Goal: Task Accomplishment & Management: Complete application form

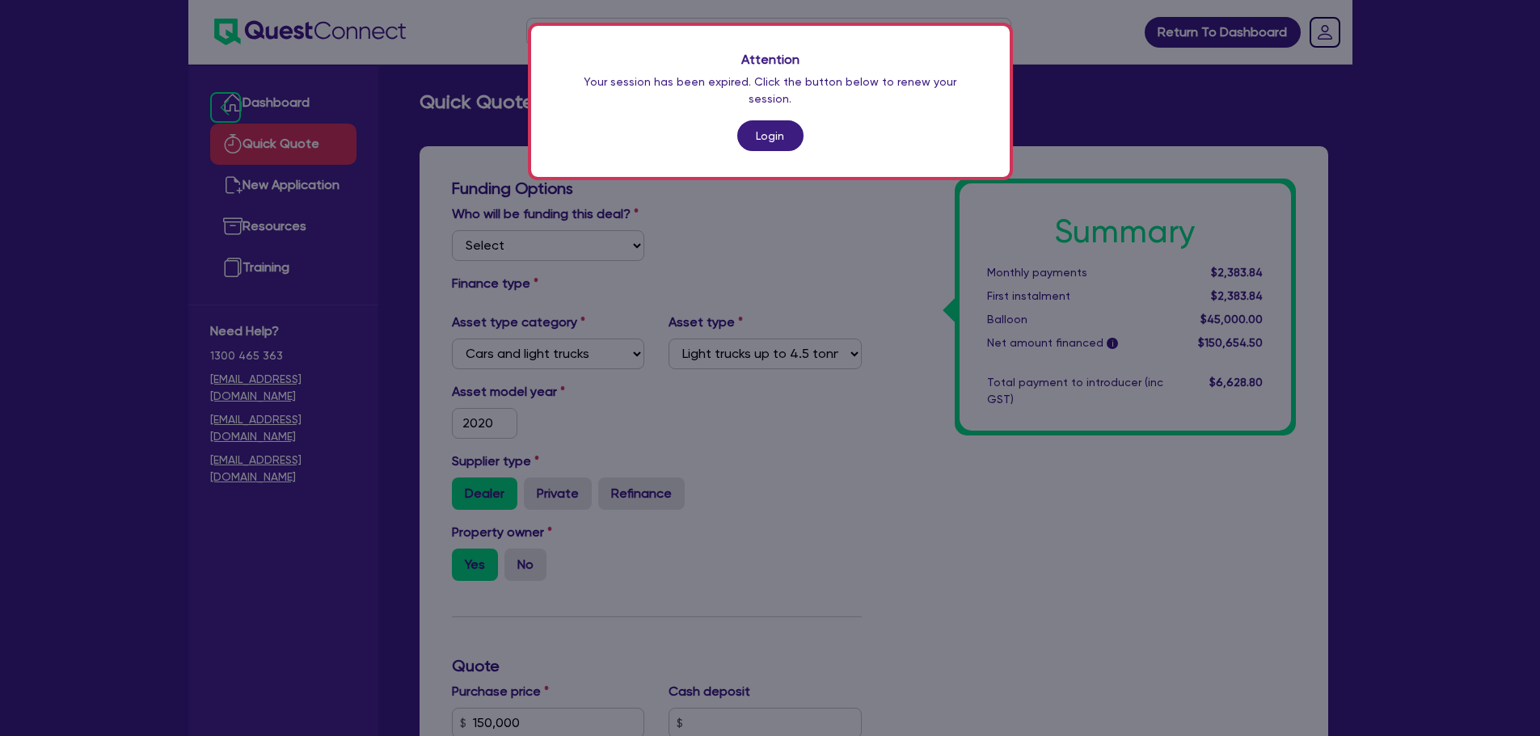
select select "CARS_AND_LIGHT_TRUCKS"
select select "LIGHT_TRUCKS"
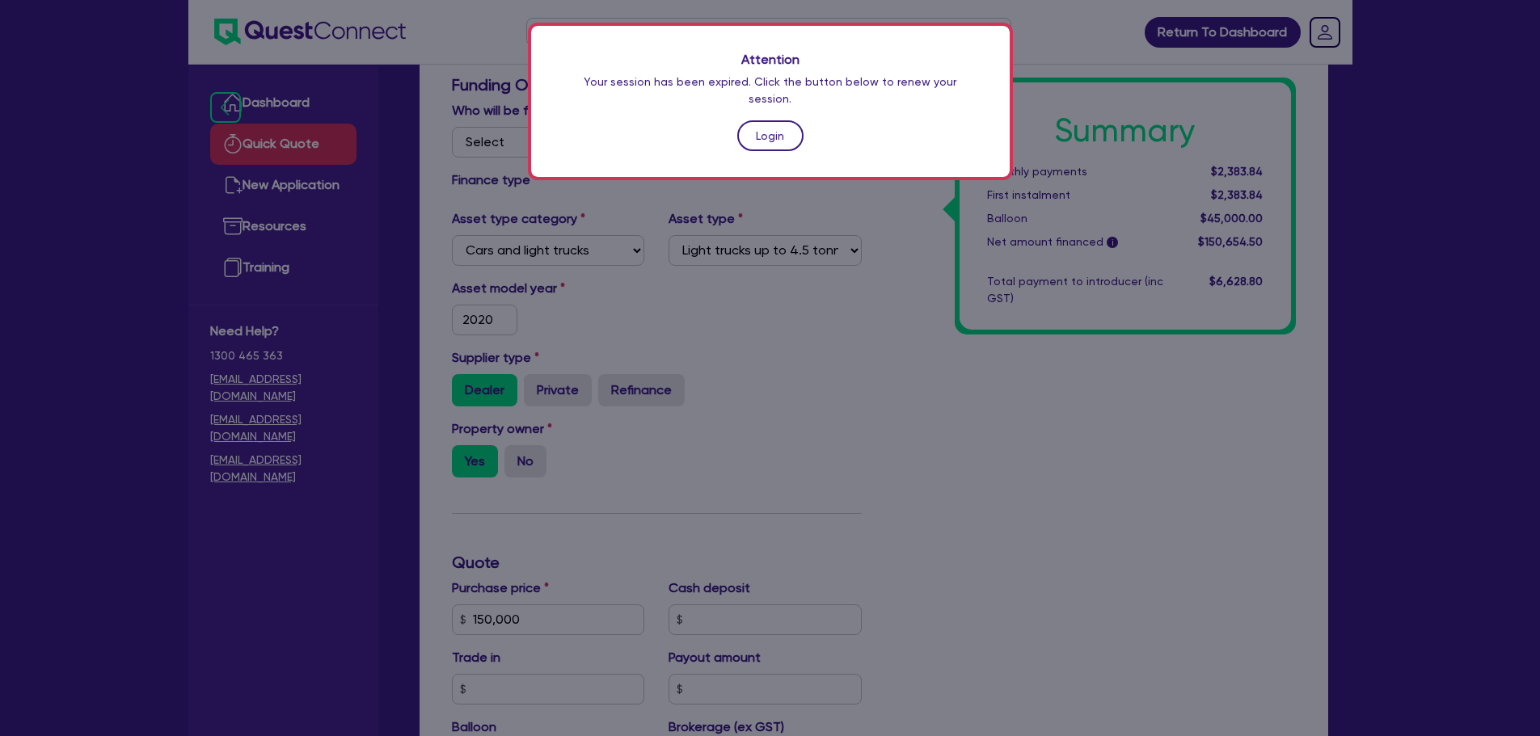
drag, startPoint x: 0, startPoint y: 0, endPoint x: 783, endPoint y: 121, distance: 791.9
click at [783, 121] on link "Login" at bounding box center [770, 135] width 66 height 31
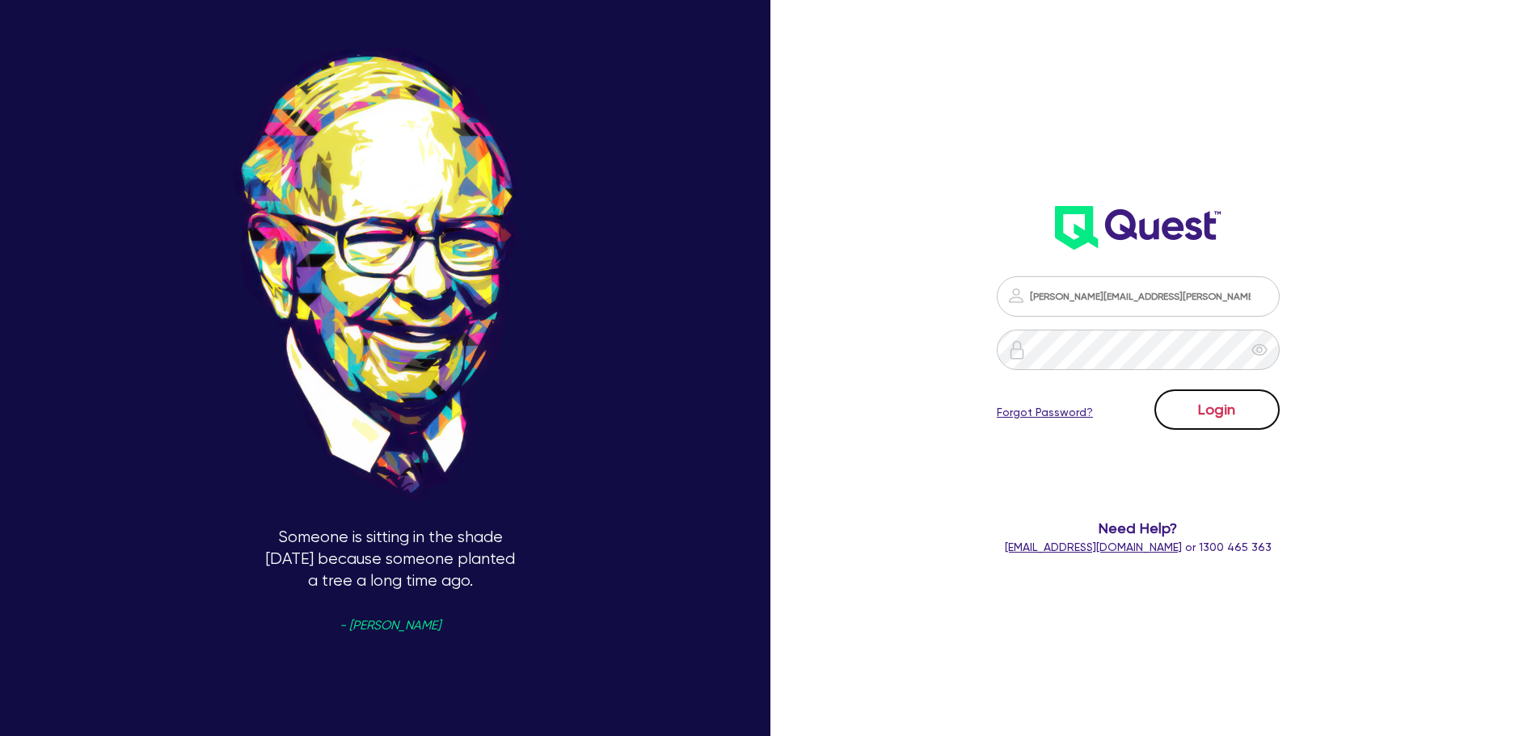
click at [1272, 416] on button "Login" at bounding box center [1216, 410] width 125 height 40
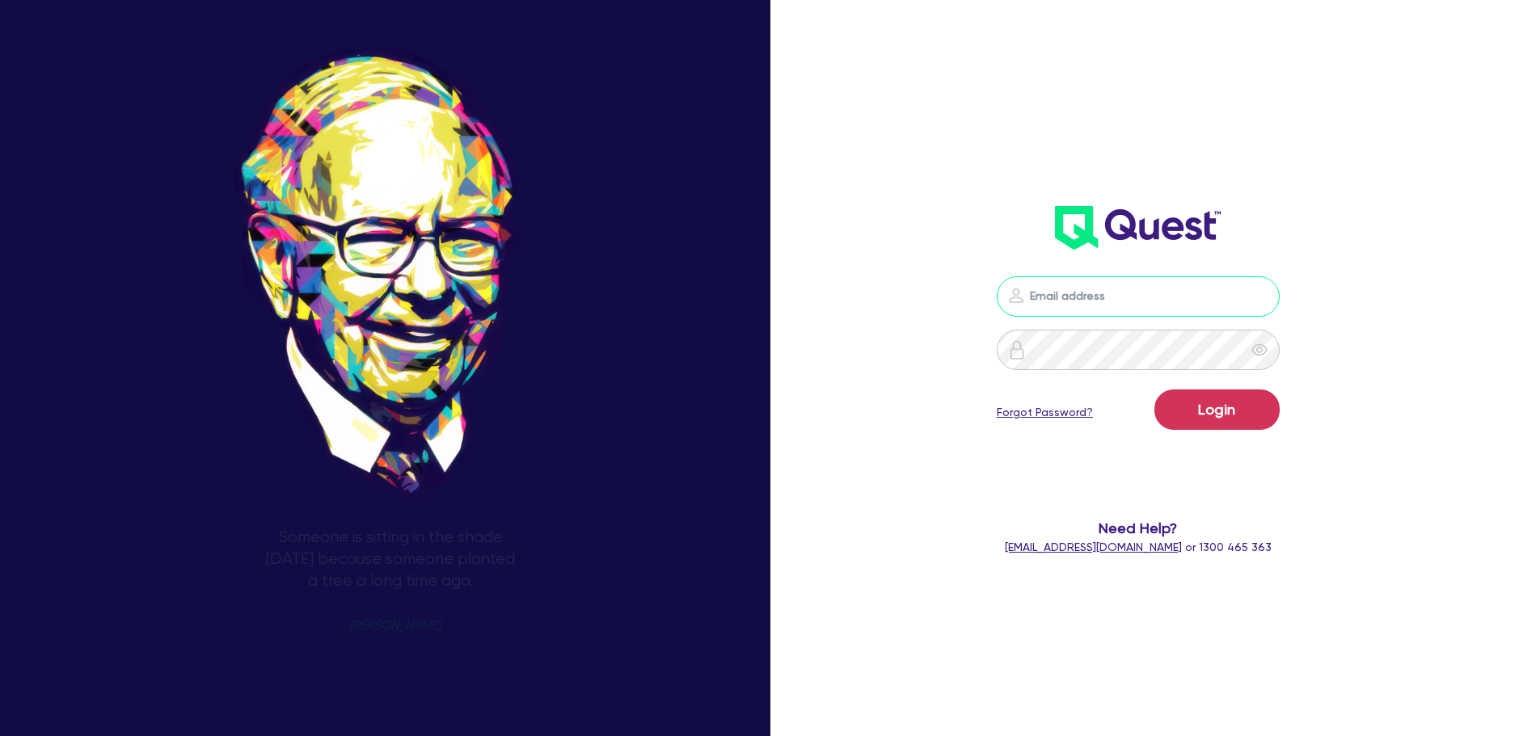
type input "[PERSON_NAME][EMAIL_ADDRESS][PERSON_NAME][DOMAIN_NAME]"
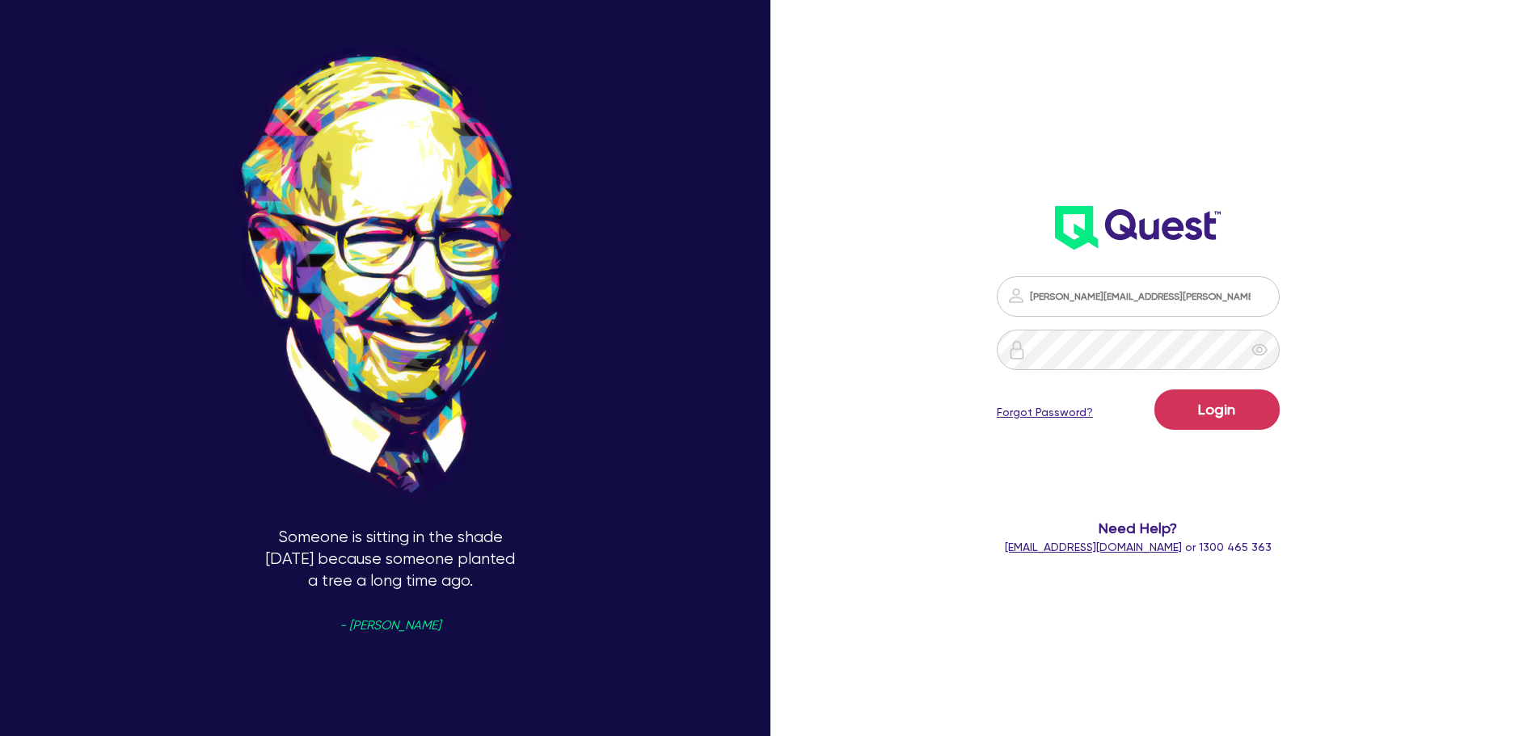
click at [1244, 436] on div "Login Forgot Password?" at bounding box center [1138, 413] width 283 height 47
click at [1245, 417] on button "Login" at bounding box center [1216, 410] width 125 height 40
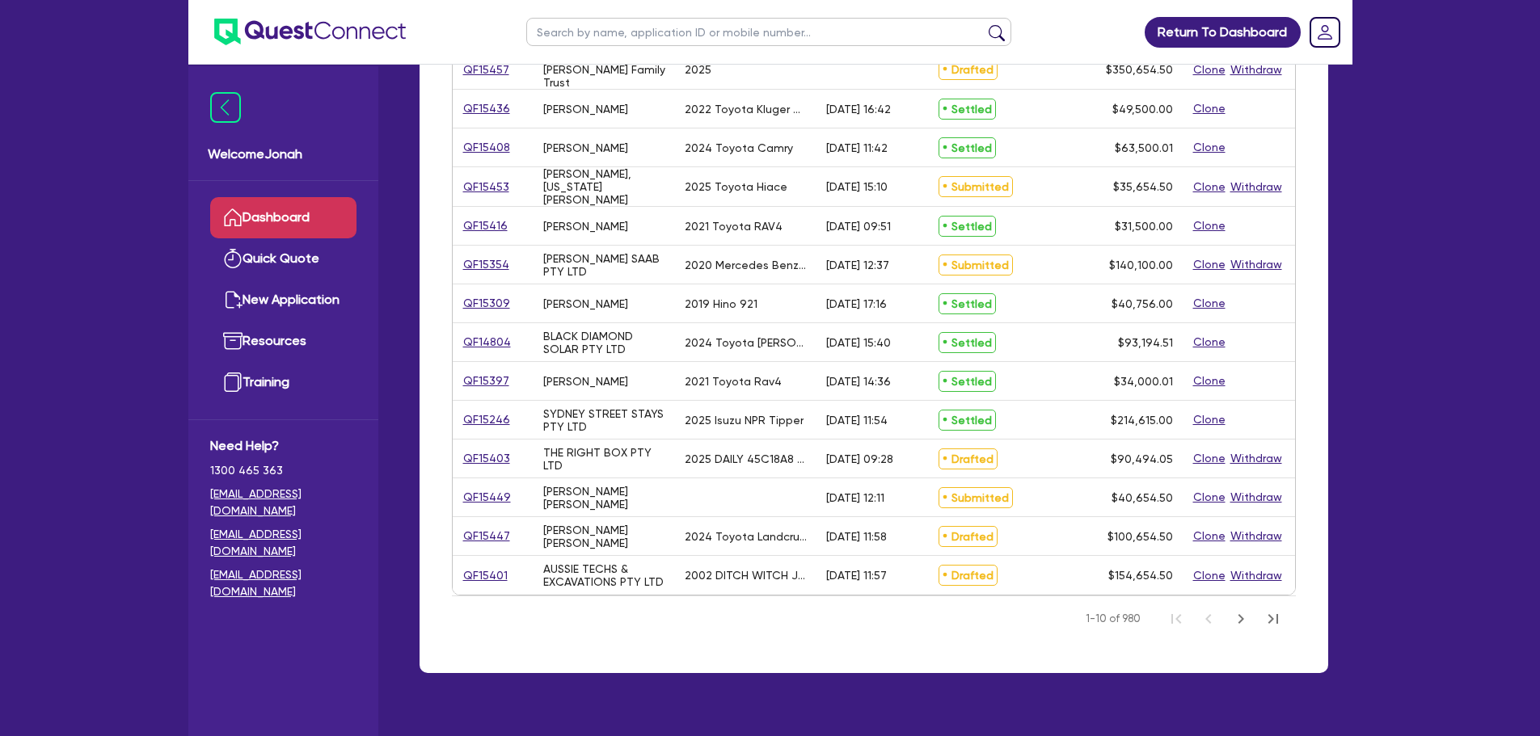
scroll to position [566, 0]
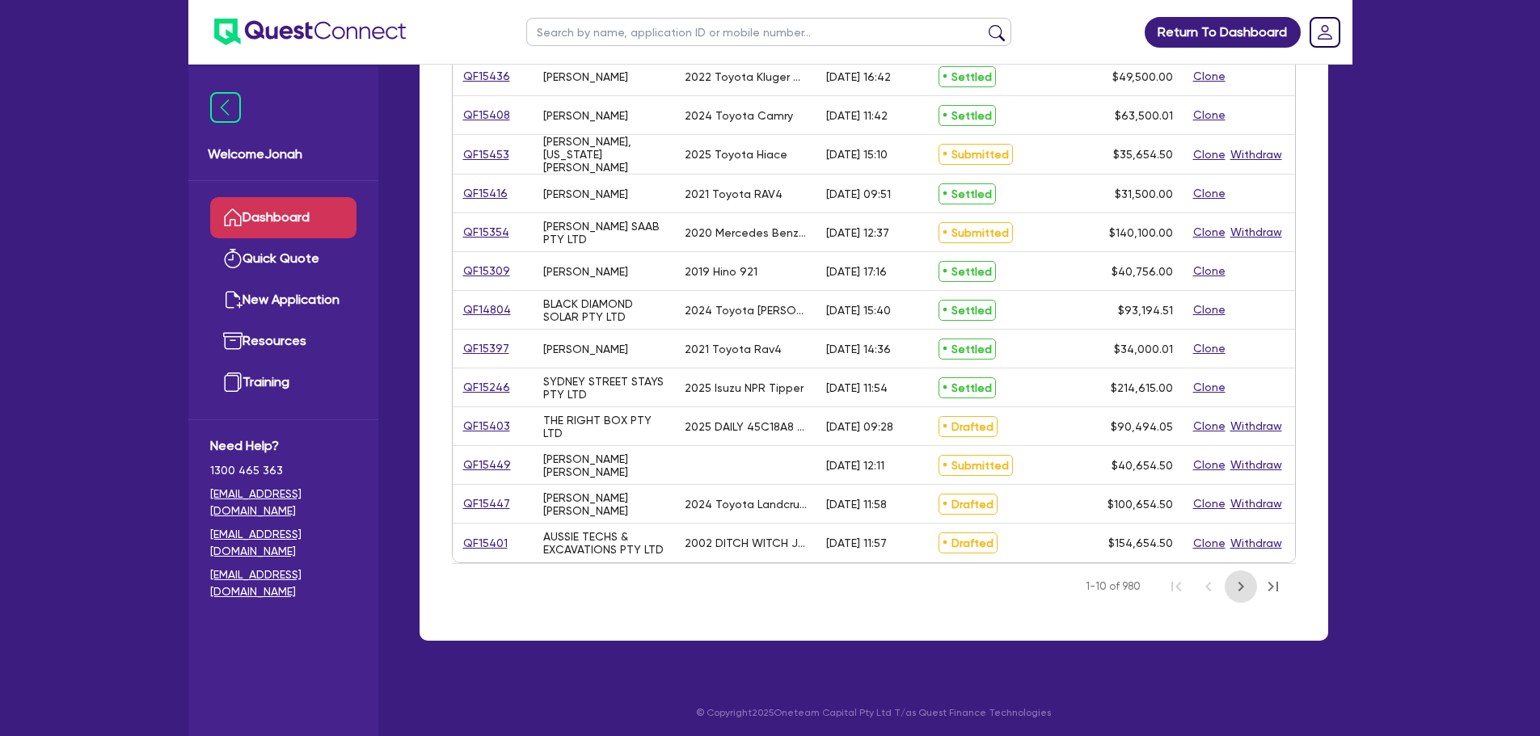
click at [1240, 588] on icon "Next Page" at bounding box center [1241, 587] width 6 height 10
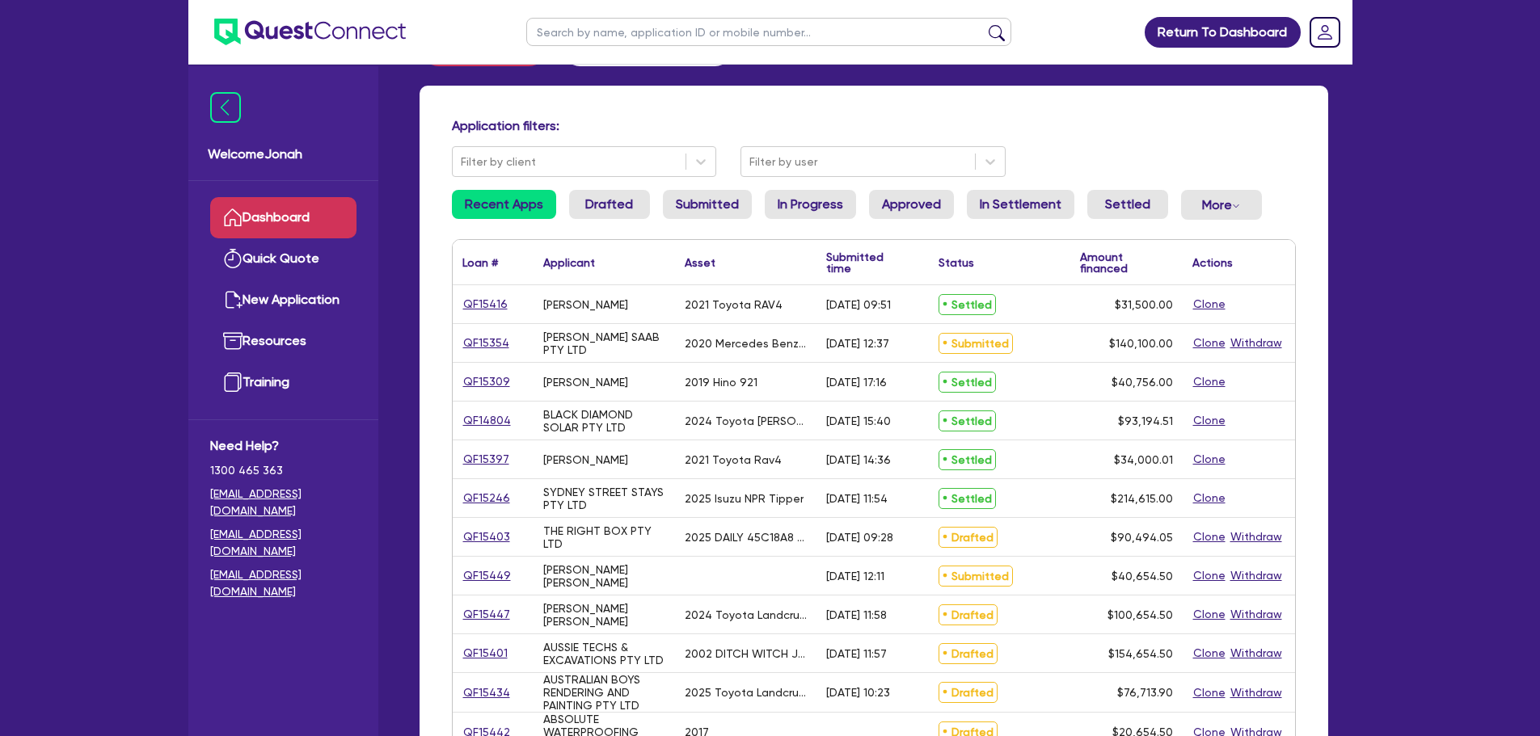
scroll to position [566, 0]
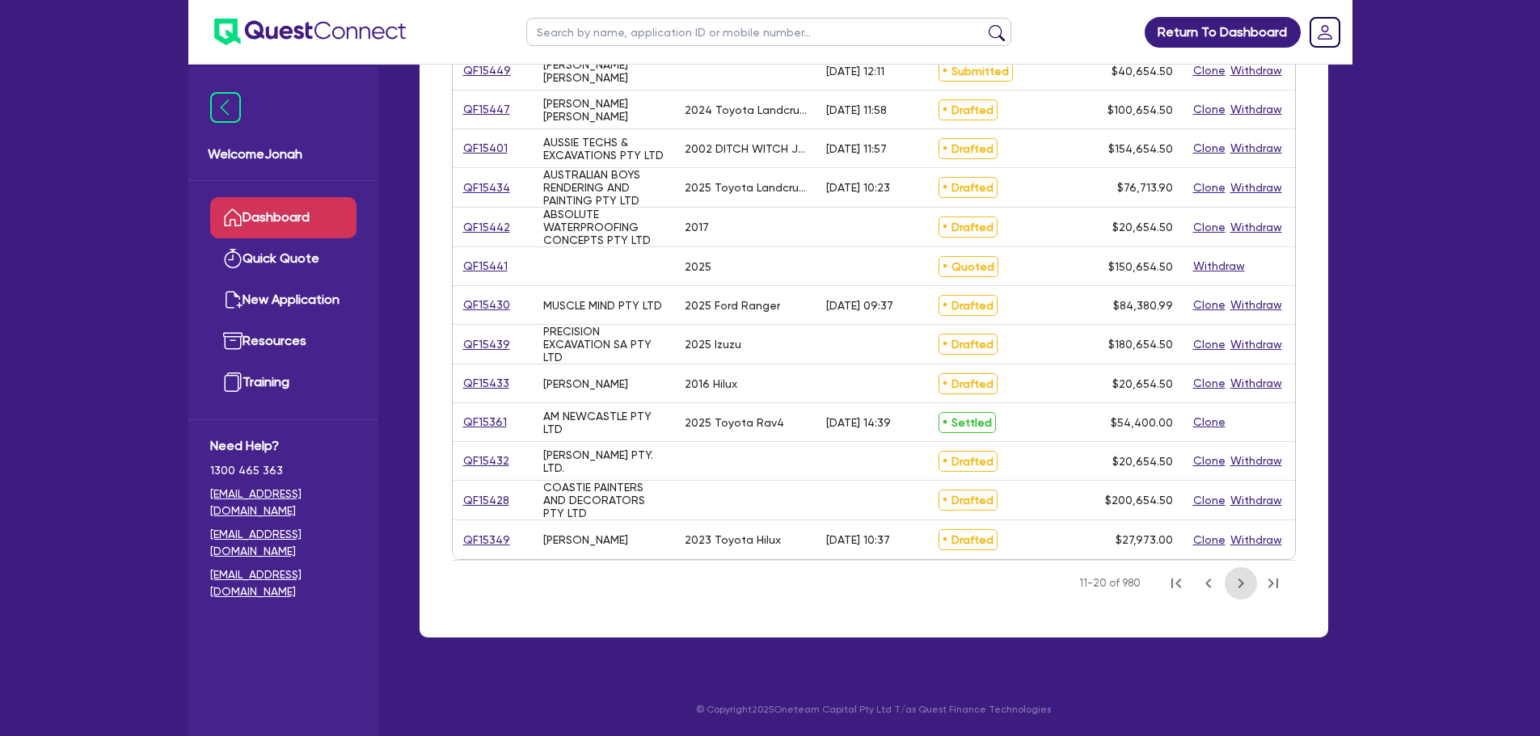
click at [1241, 586] on icon "Next Page" at bounding box center [1241, 584] width 6 height 10
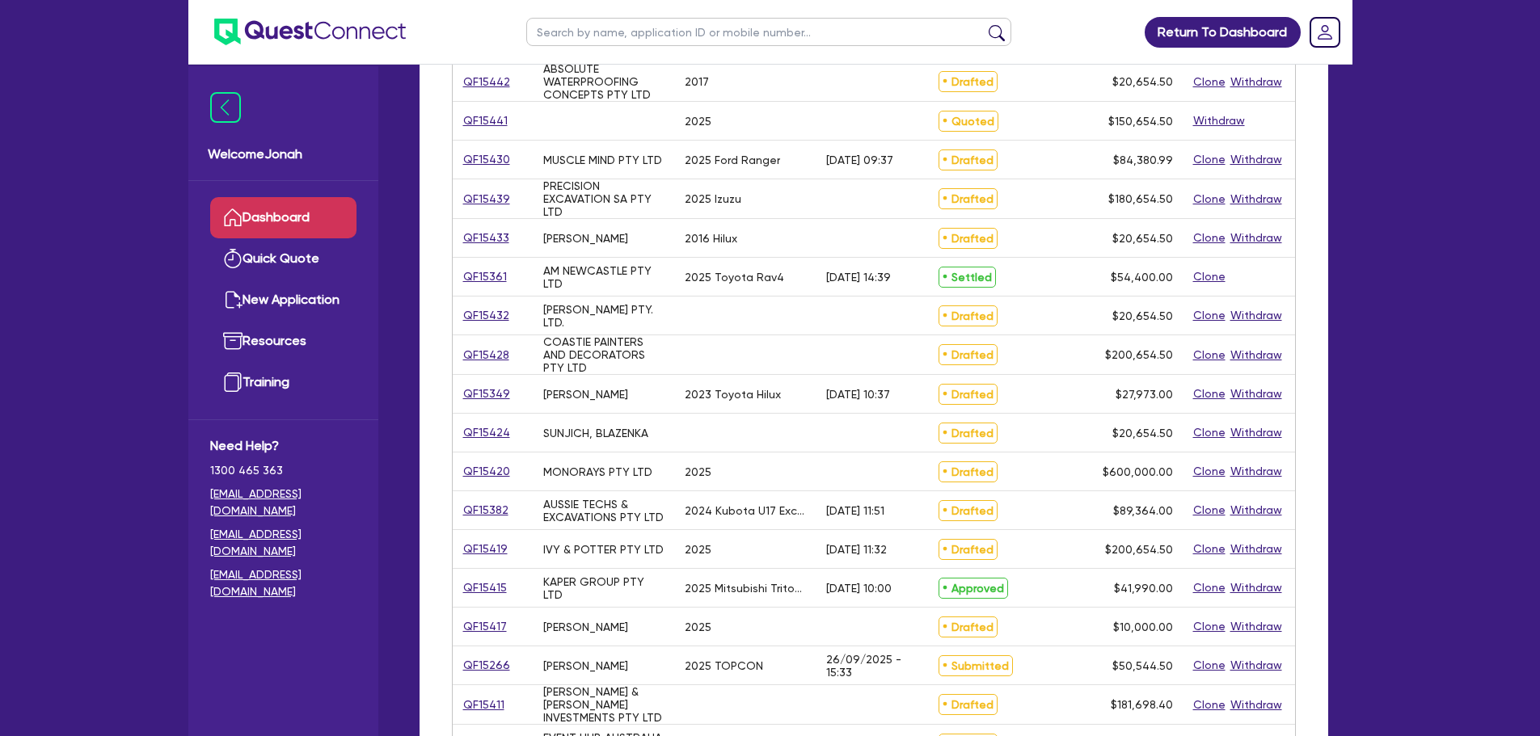
scroll to position [247, 0]
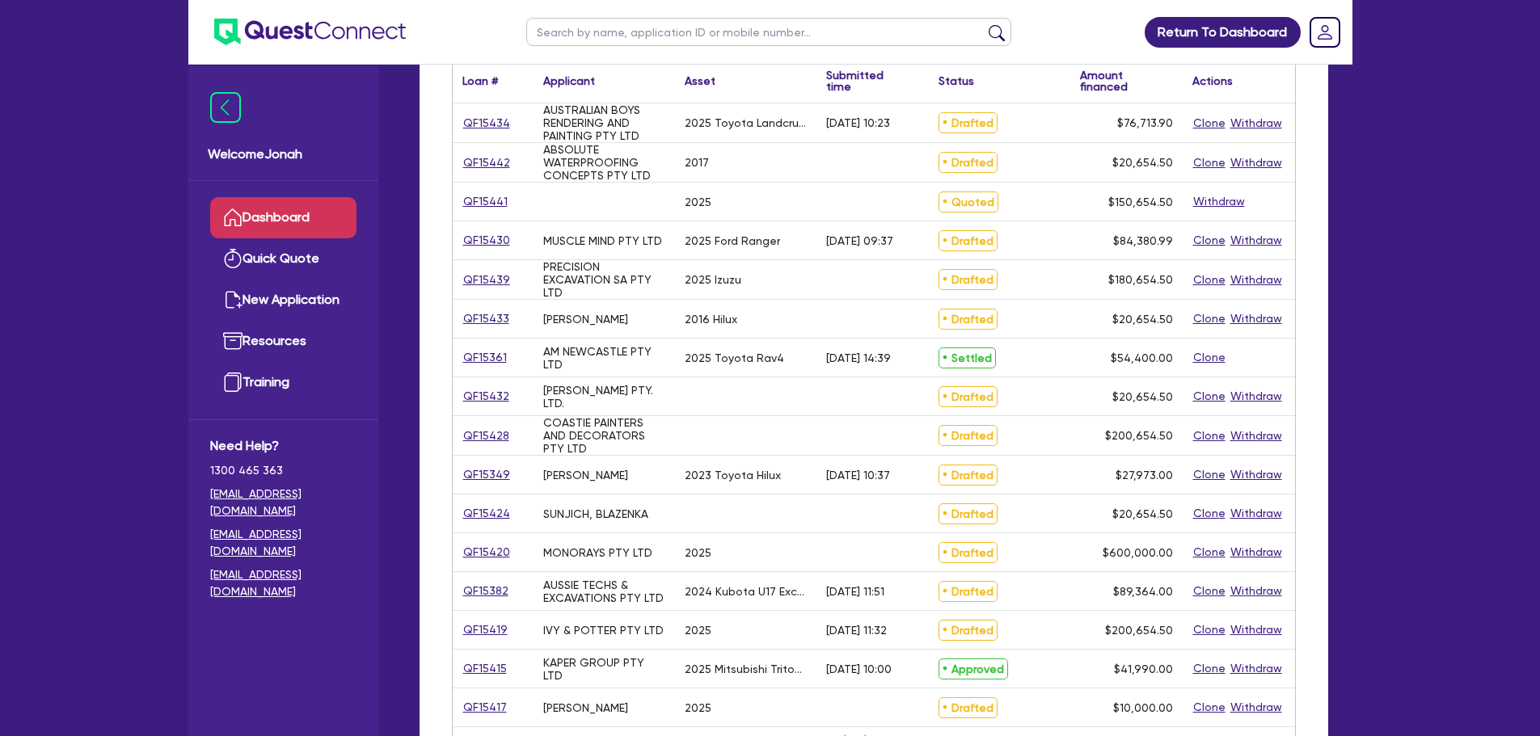
click at [483, 268] on div "QF15439" at bounding box center [493, 279] width 81 height 39
click at [482, 275] on link "QF15439" at bounding box center [486, 280] width 49 height 19
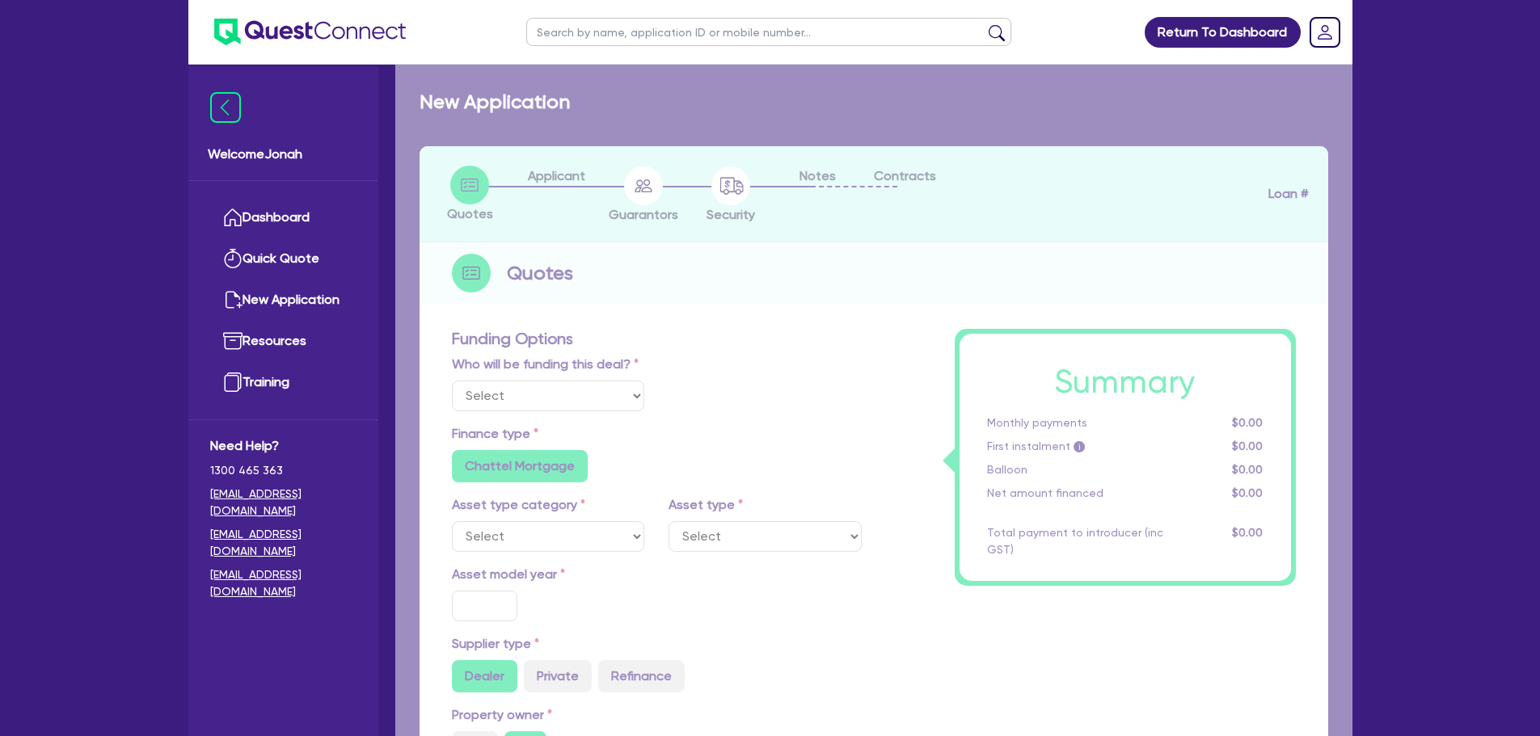
select select "Other"
select select "PRIMARY_ASSETS"
type input "2025"
radio input "true"
type input "180,000"
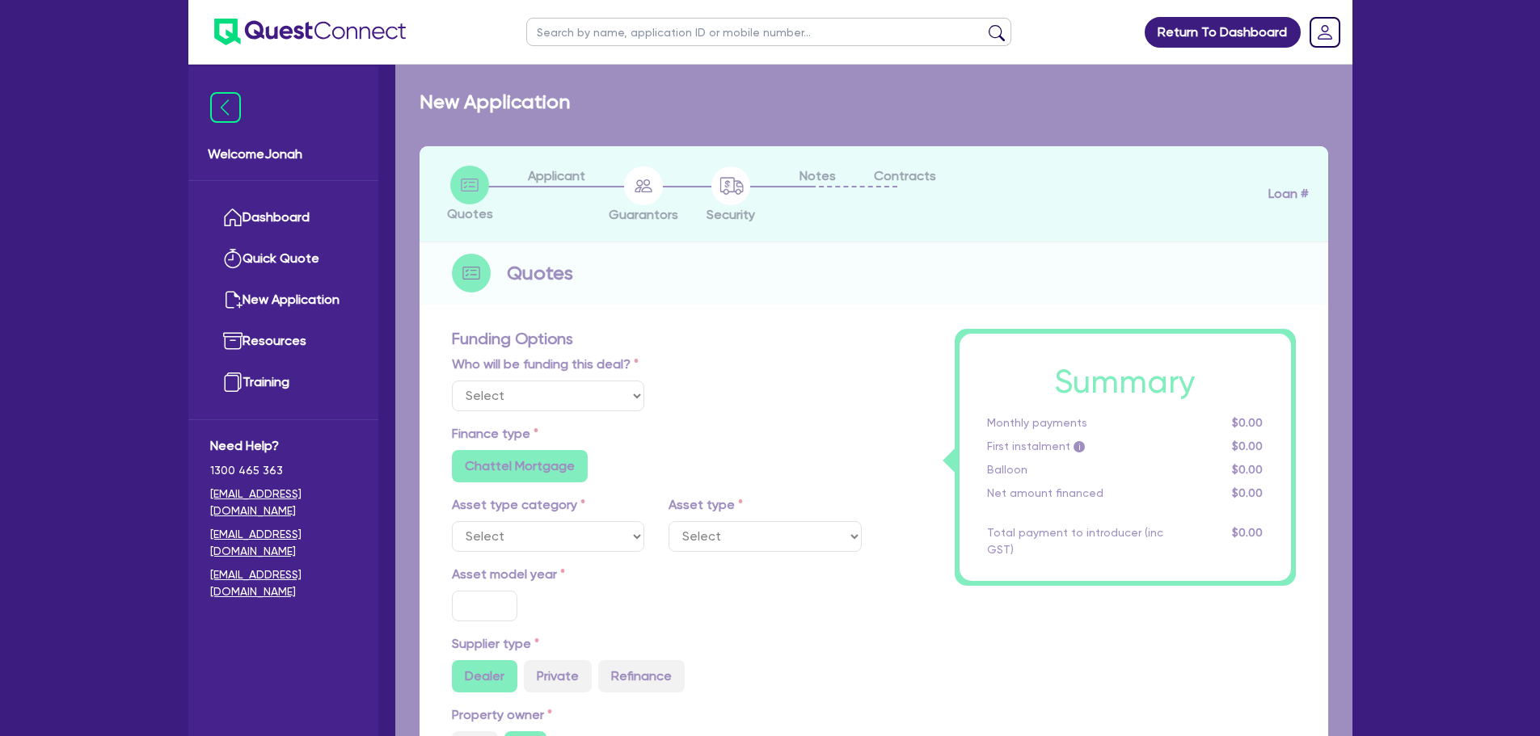
type input "30"
type input "54,000"
type input "4"
type input "7,226.18"
type input "7"
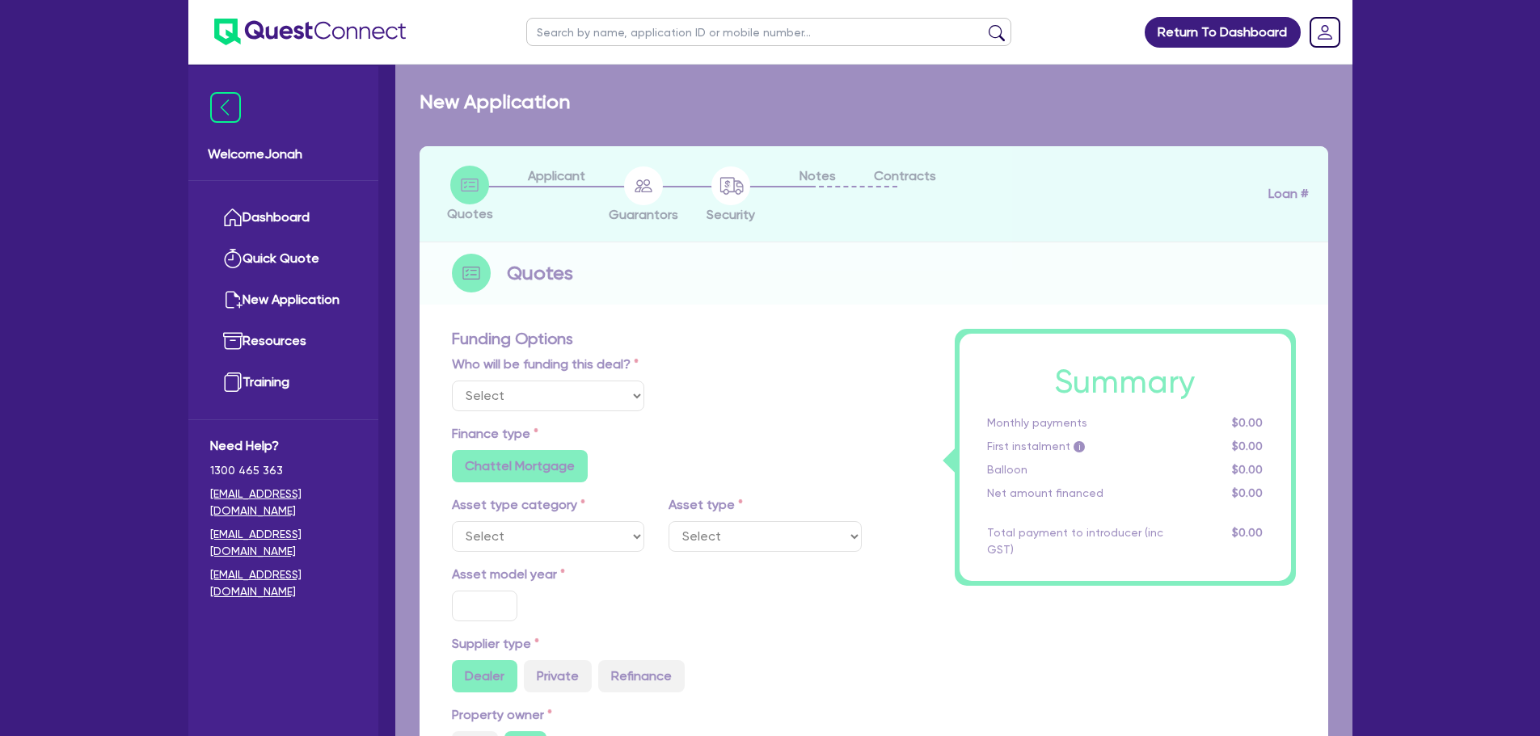
radio input "true"
radio input "false"
select select "HEAVY_TRUCKS"
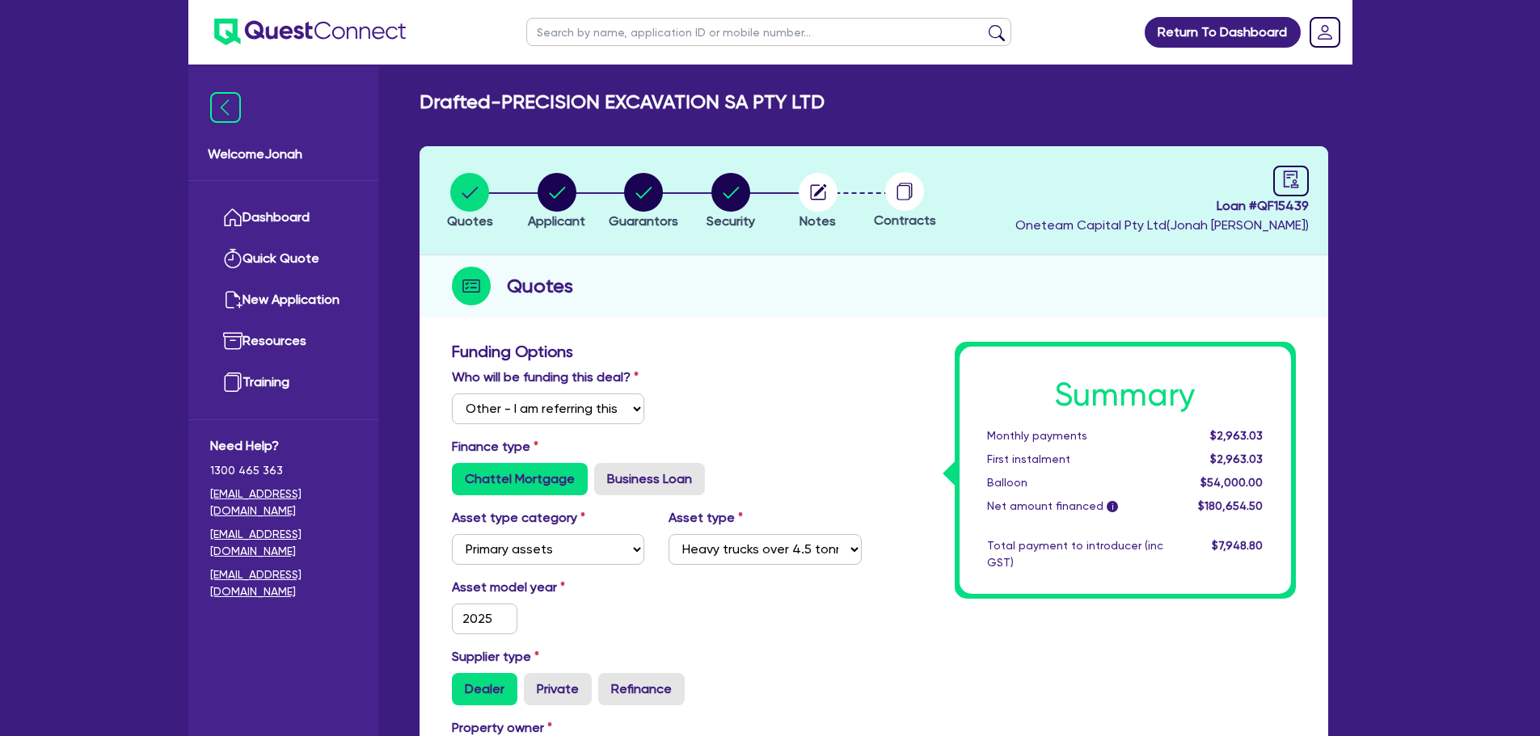
click at [1264, 178] on div "Loan # QF15439 Oneteam Capital Pty Ltd ( Jonah Faigen )" at bounding box center [1161, 201] width 293 height 70
click at [1278, 179] on div at bounding box center [1291, 181] width 36 height 31
select select "DRAFTED_NEW"
select select "Other"
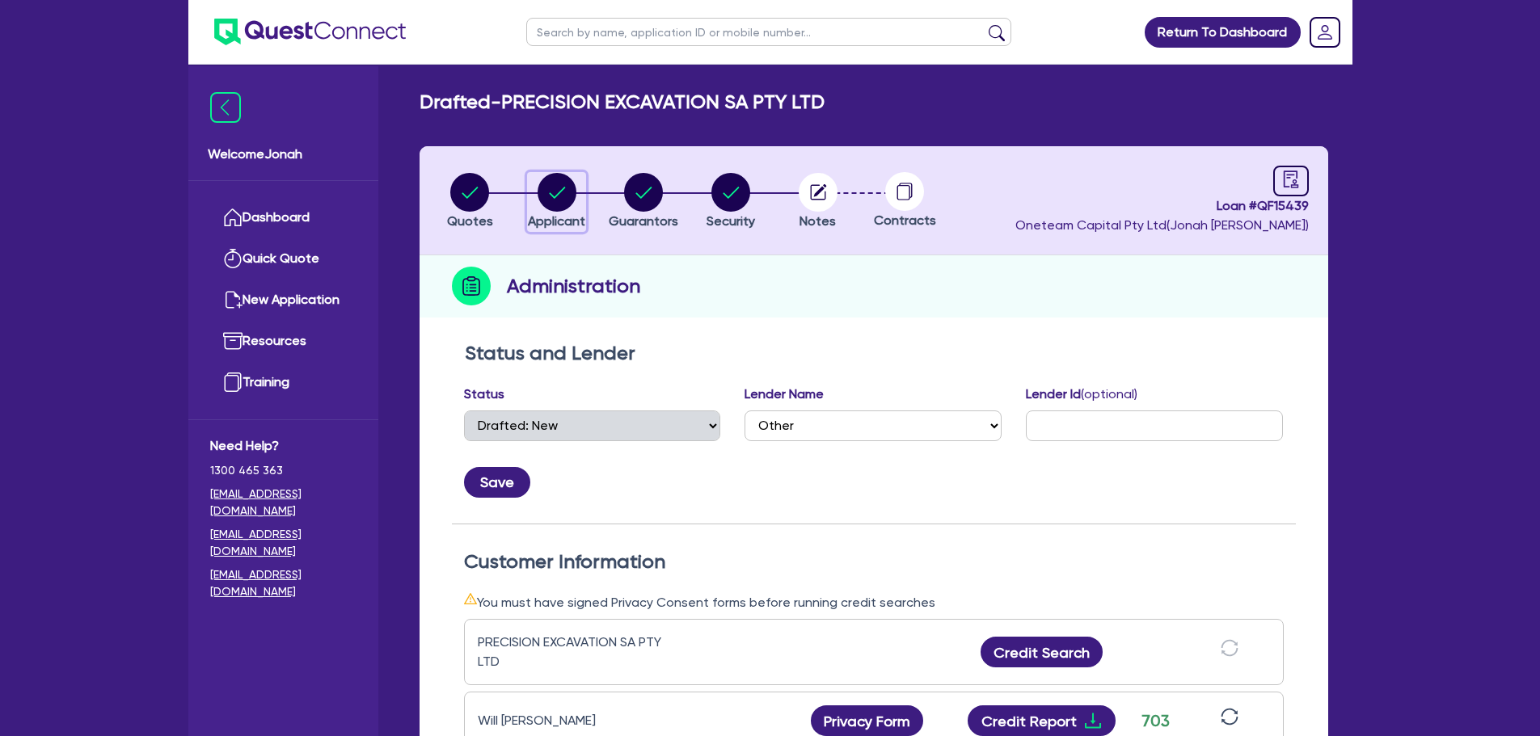
click at [547, 193] on circle "button" at bounding box center [557, 192] width 39 height 39
select select "COMPANY"
select select "BUILDING_CONSTRUCTION"
select select "TRADES_SERVICES_CONSUMERS"
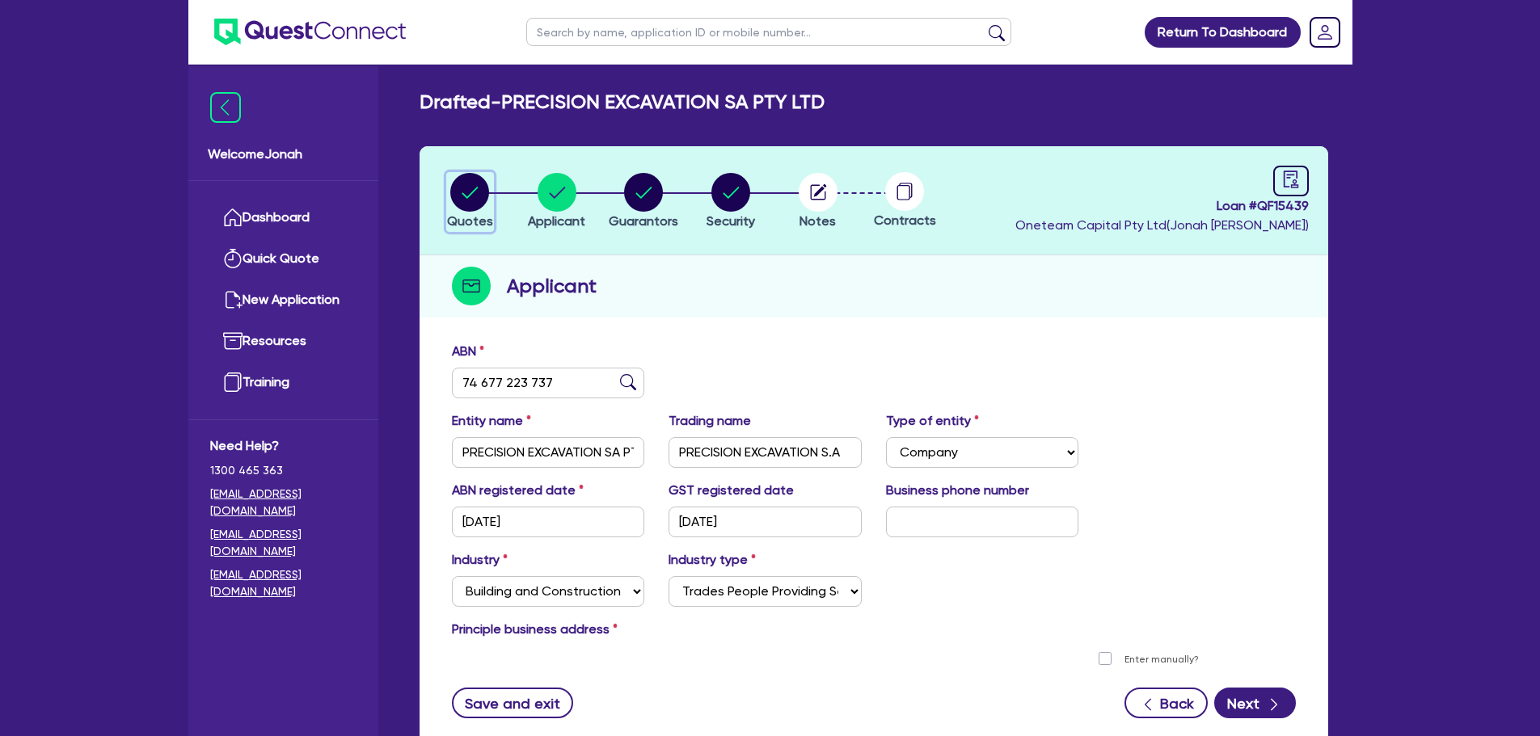
click at [462, 201] on circle "button" at bounding box center [469, 192] width 39 height 39
select select "Other"
select select "PRIMARY_ASSETS"
select select "HEAVY_TRUCKS"
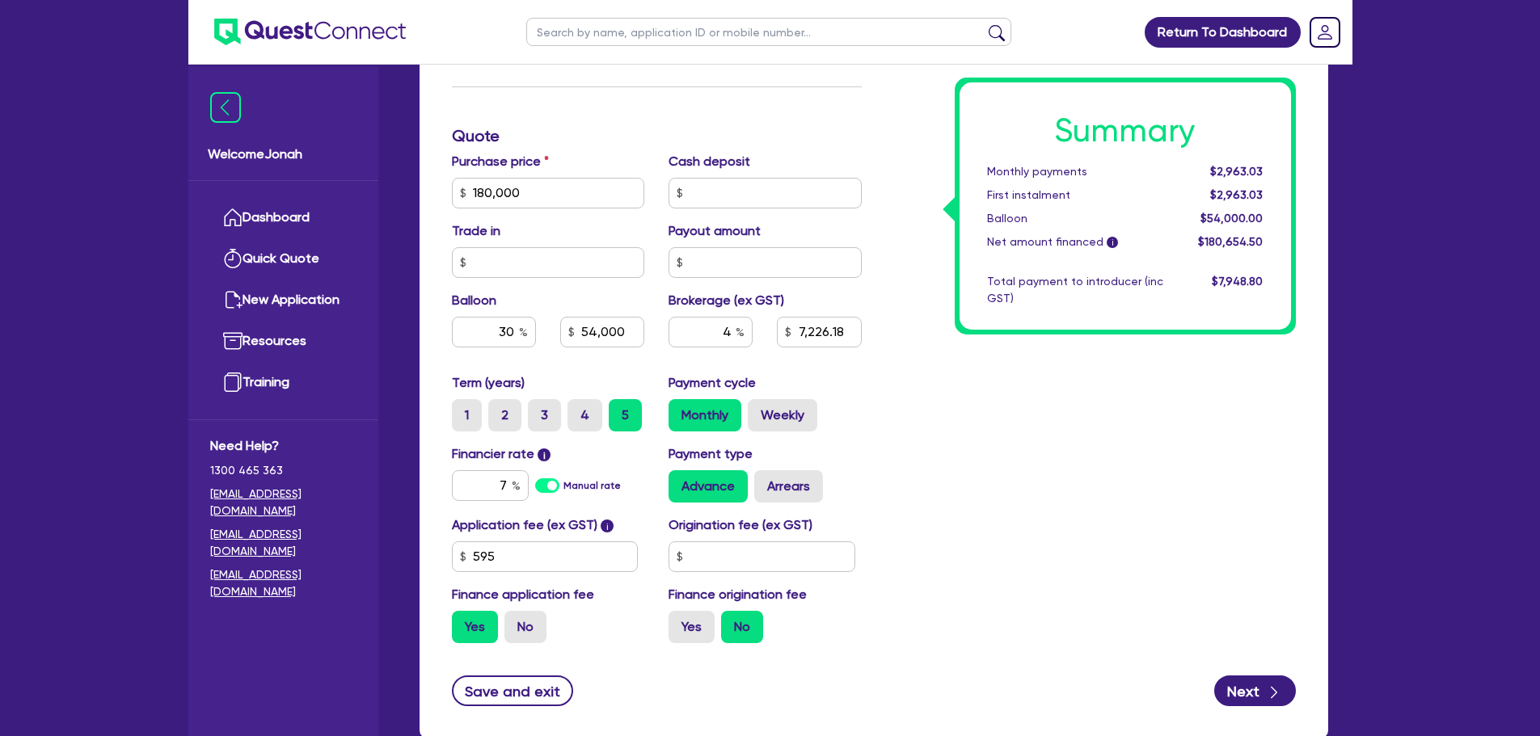
scroll to position [647, 0]
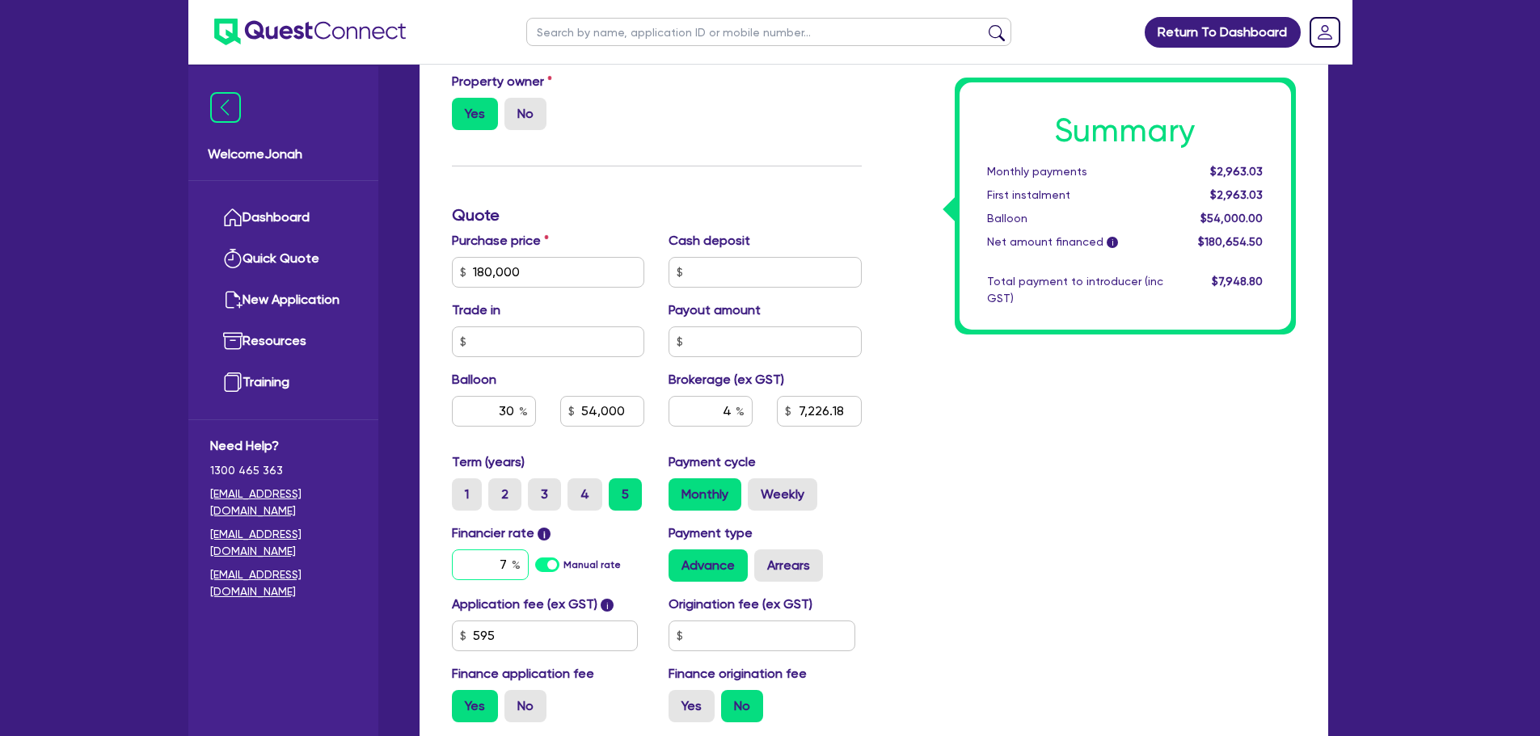
click at [509, 574] on input "7" at bounding box center [490, 565] width 77 height 31
type input "180,000"
type input "54,000"
type input "7,226.18"
type input "7."
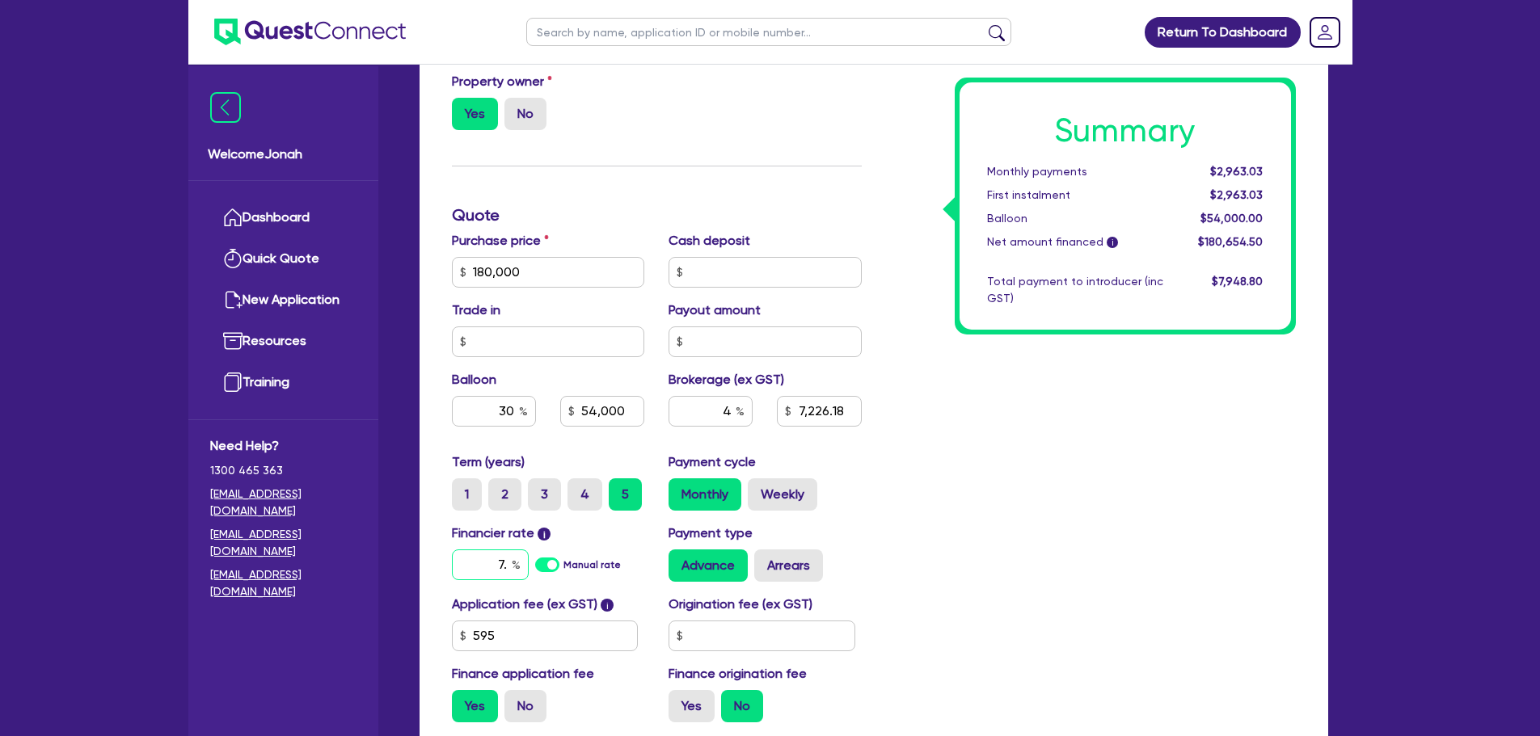
type input "180,000"
type input "54,000"
type input "7,226.18"
type input "7.9"
type input "180,000"
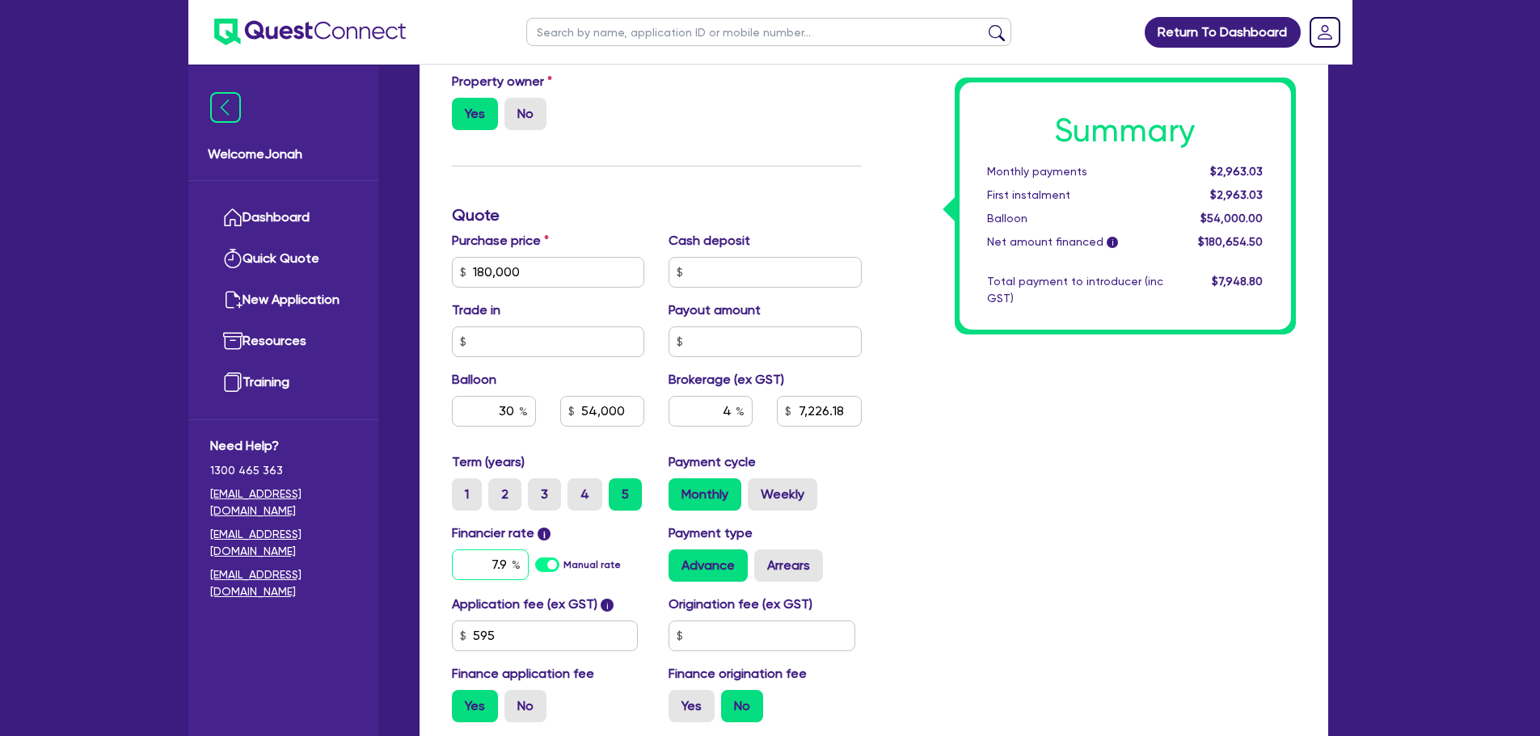
type input "54,000"
type input "7,226.18"
type input "7.99"
type input "180,000"
type input "54,000"
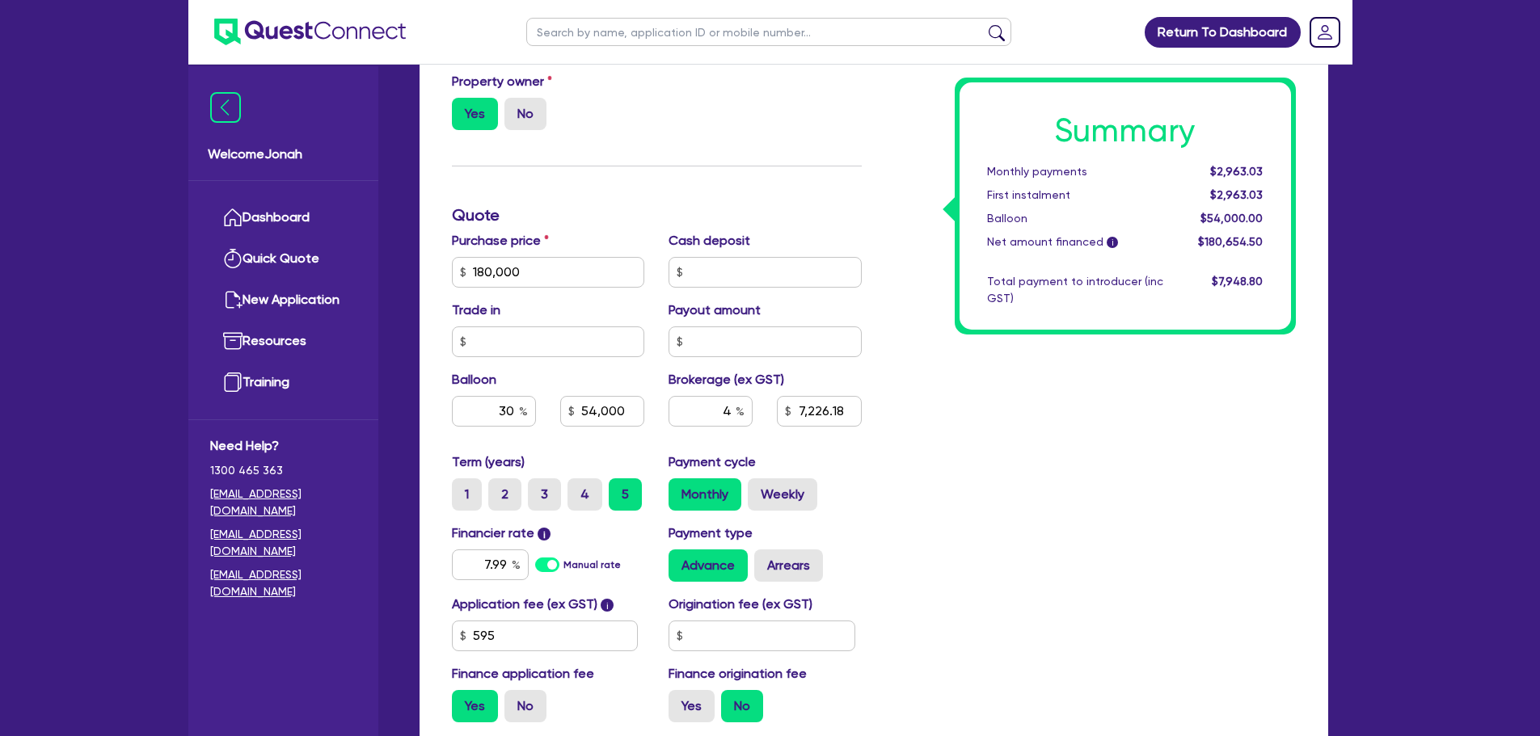
type input "7,226.18"
click at [1040, 595] on div "Summary Monthly payments $2,963.03 First instalment $2,963.03 Balloon $54,000.0…" at bounding box center [1091, 215] width 434 height 1040
type input "180,000"
type input "54,000"
type input "7,226.18"
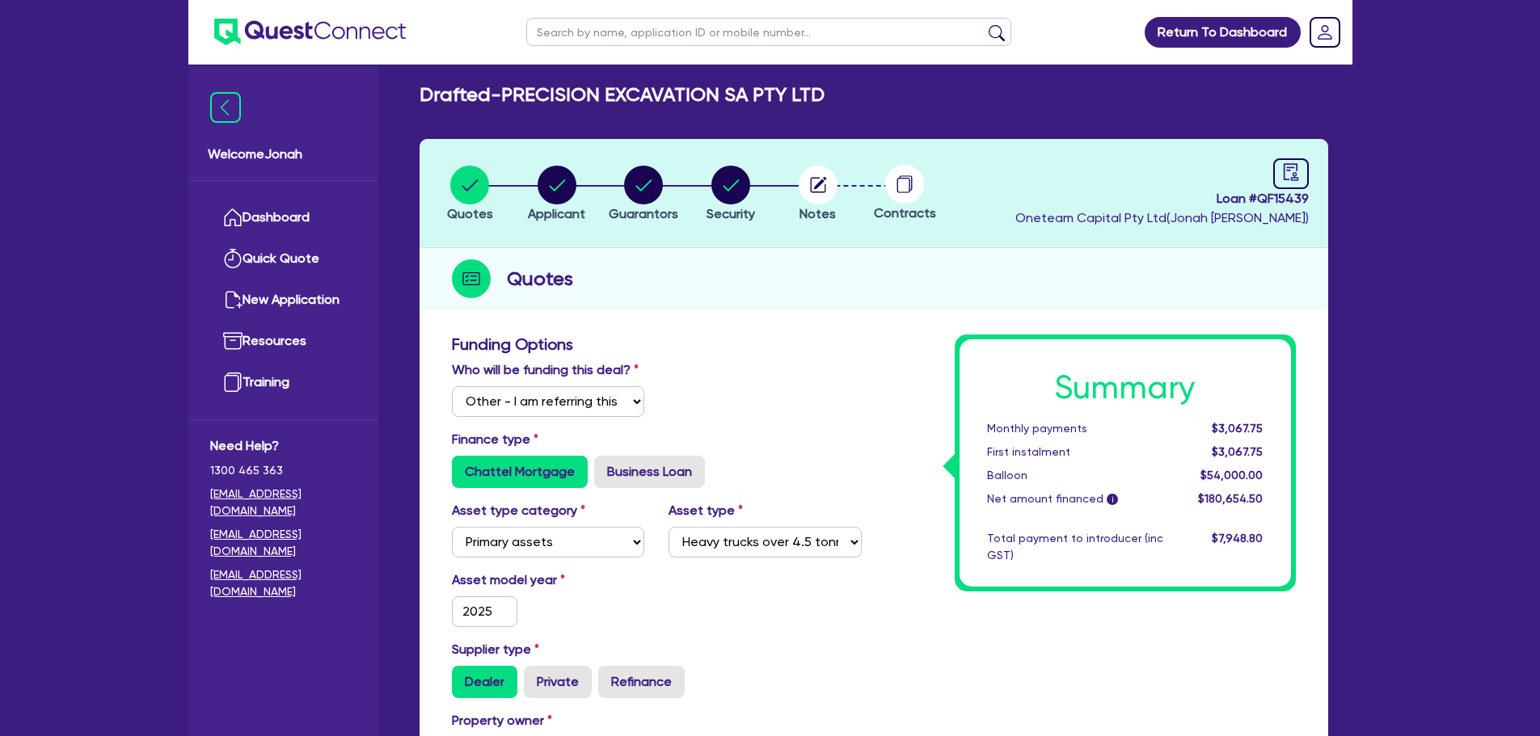
scroll to position [0, 0]
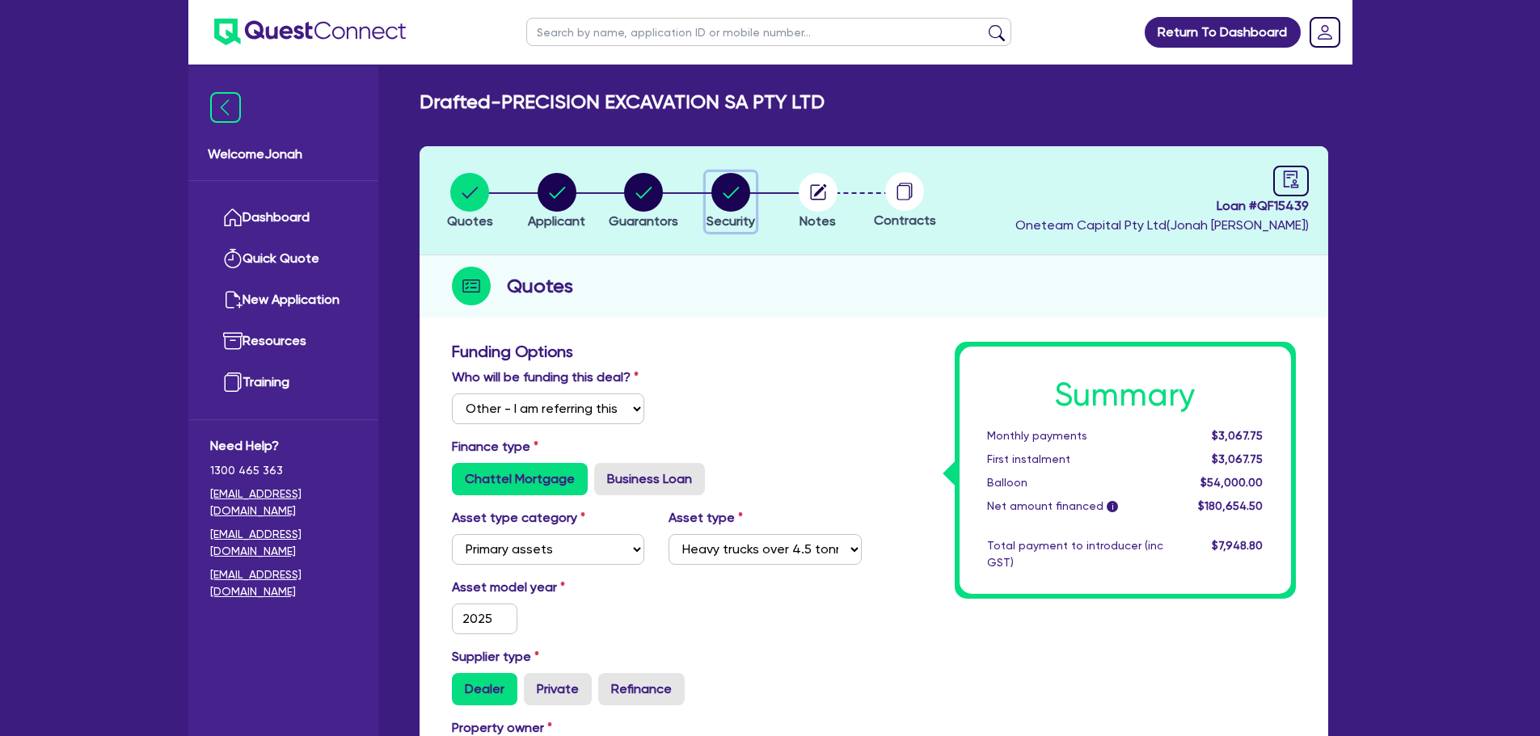
click at [749, 214] on span "Security" at bounding box center [731, 220] width 49 height 15
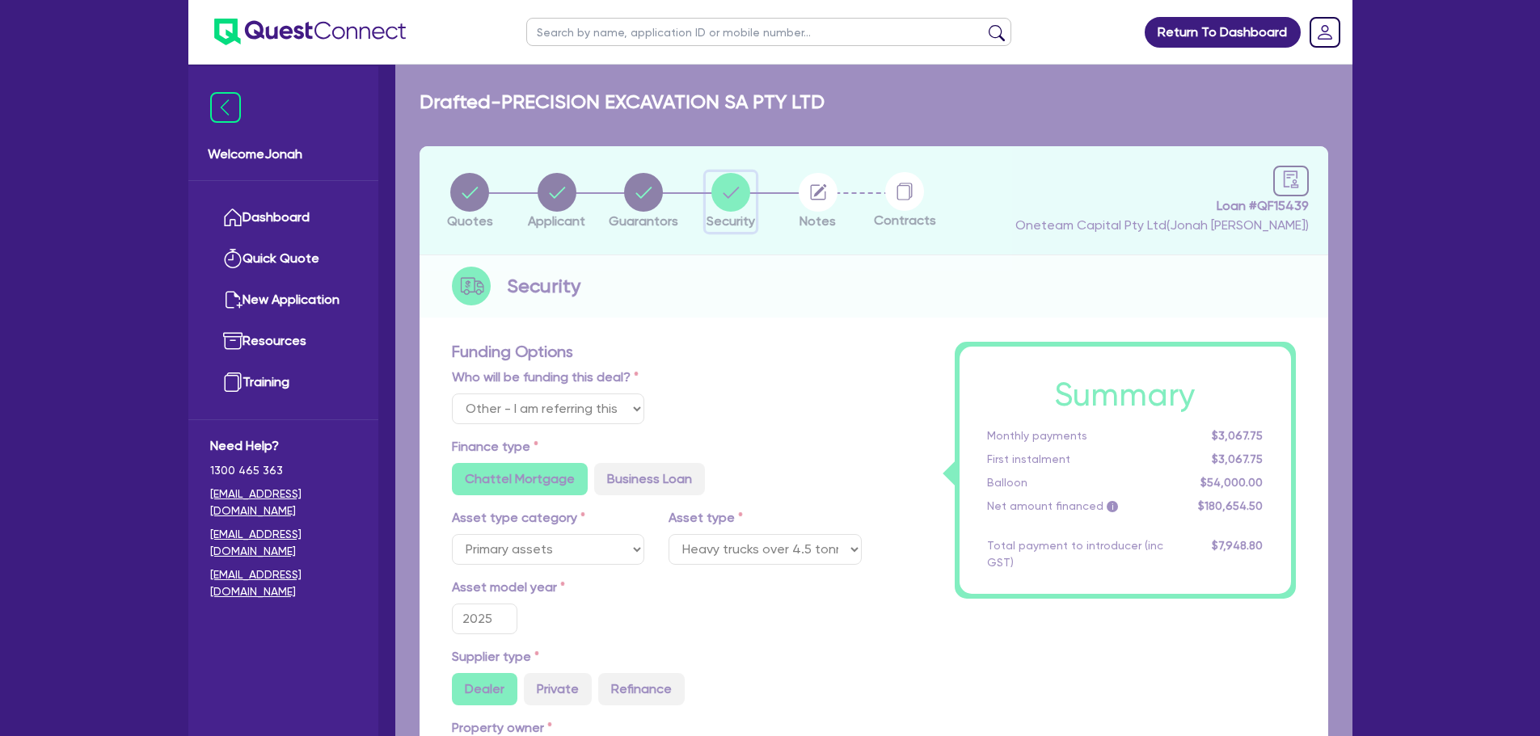
select select "PRIMARY_ASSETS"
select select "HEAVY_TRUCKS"
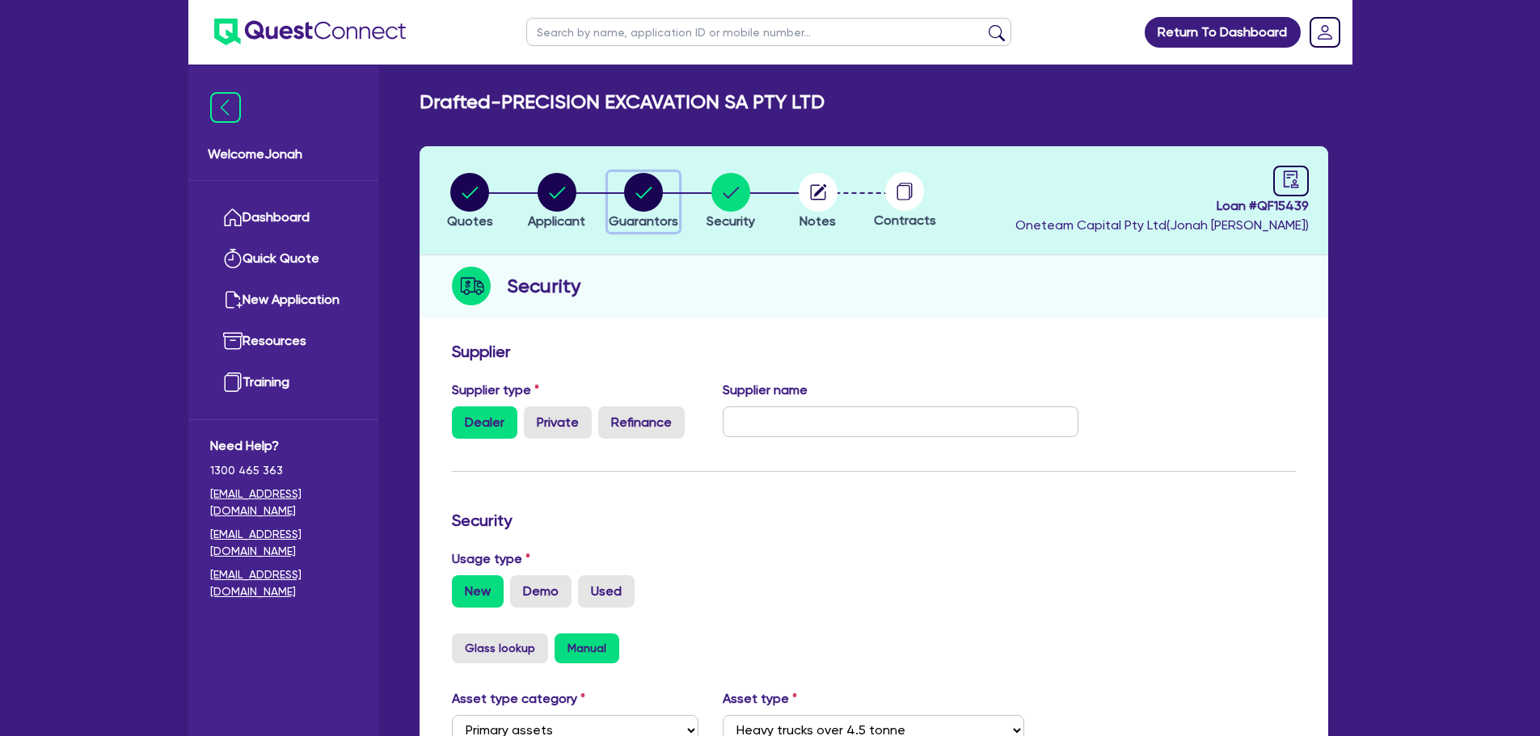
click at [644, 209] on circle "button" at bounding box center [643, 192] width 39 height 39
select select "MR"
select select "SA"
select select "SINGLE"
select select "EQUIPMENT"
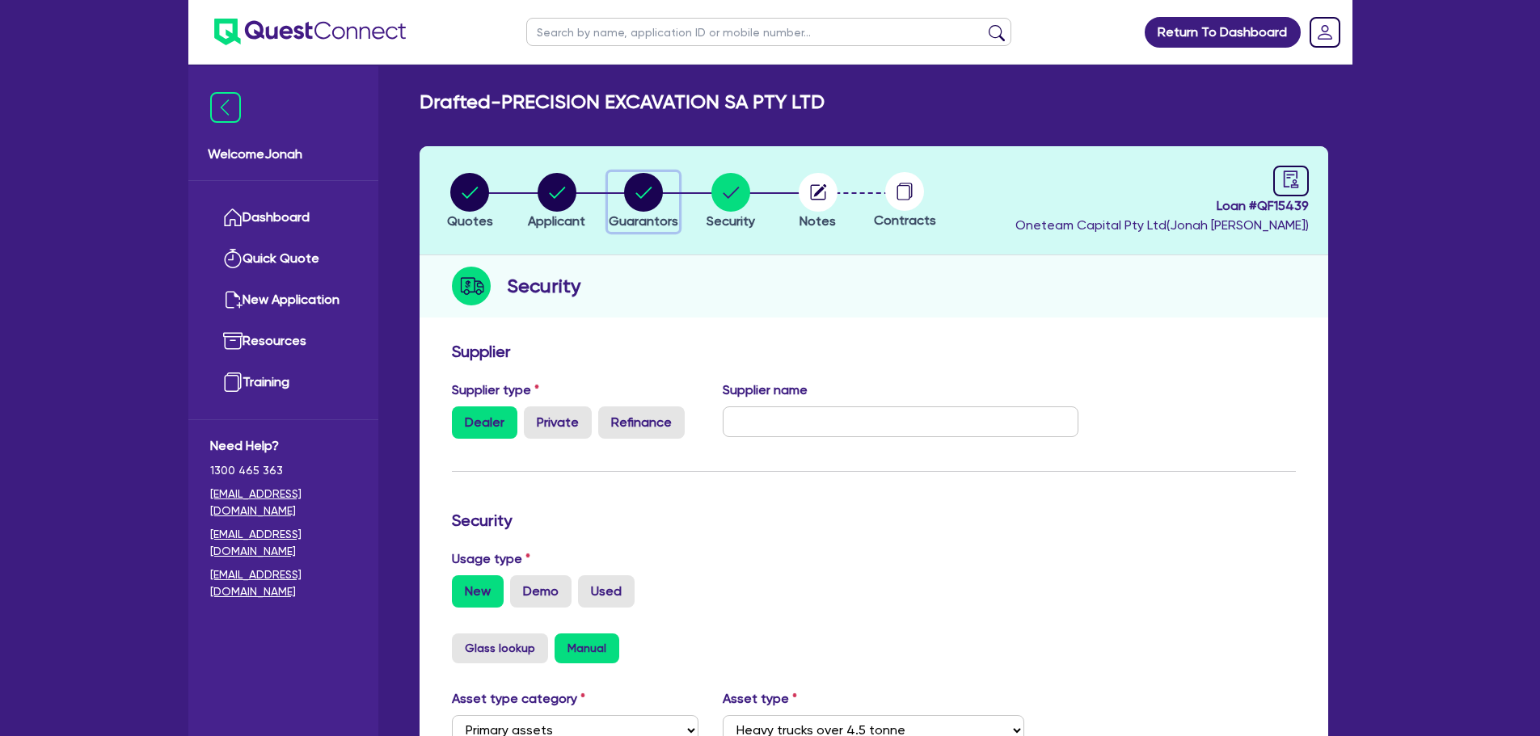
select select "VEHICLE"
select select "OTHER"
select select "EQUIPMENT_LOAN"
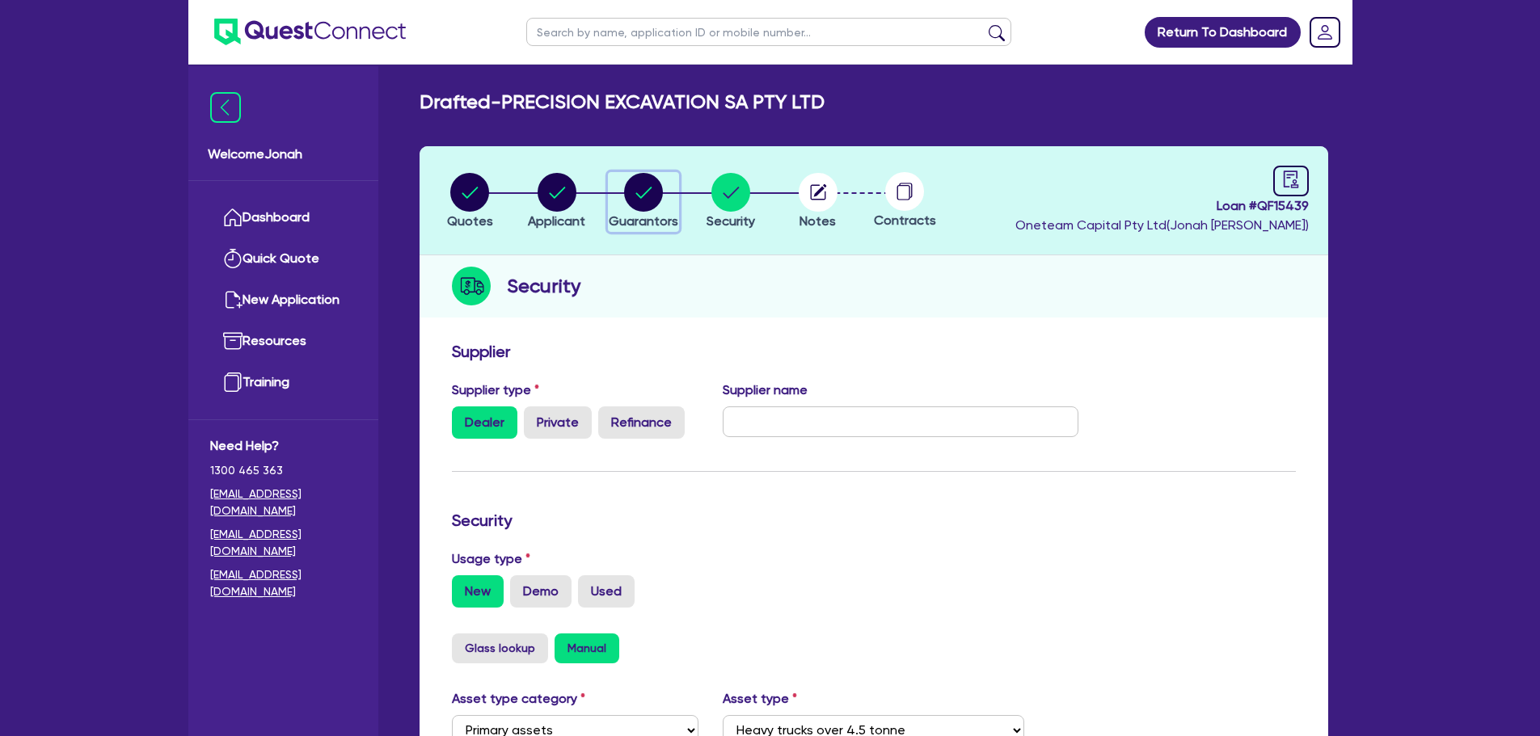
select select "EQUIPMENT_LOAN"
select select "VEHICLE_LOAN"
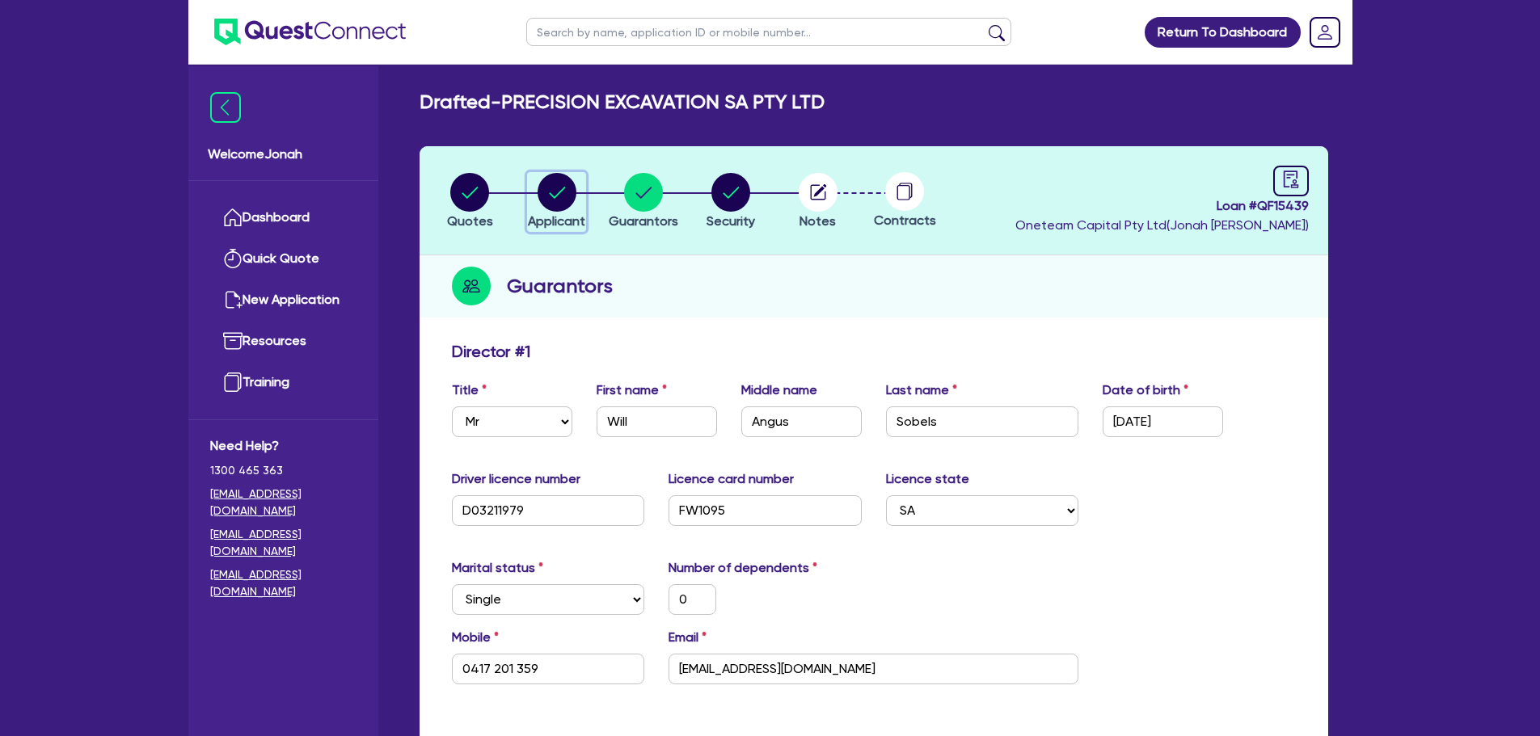
click at [551, 200] on circle "button" at bounding box center [557, 192] width 39 height 39
select select "COMPANY"
select select "BUILDING_CONSTRUCTION"
select select "TRADES_SERVICES_CONSUMERS"
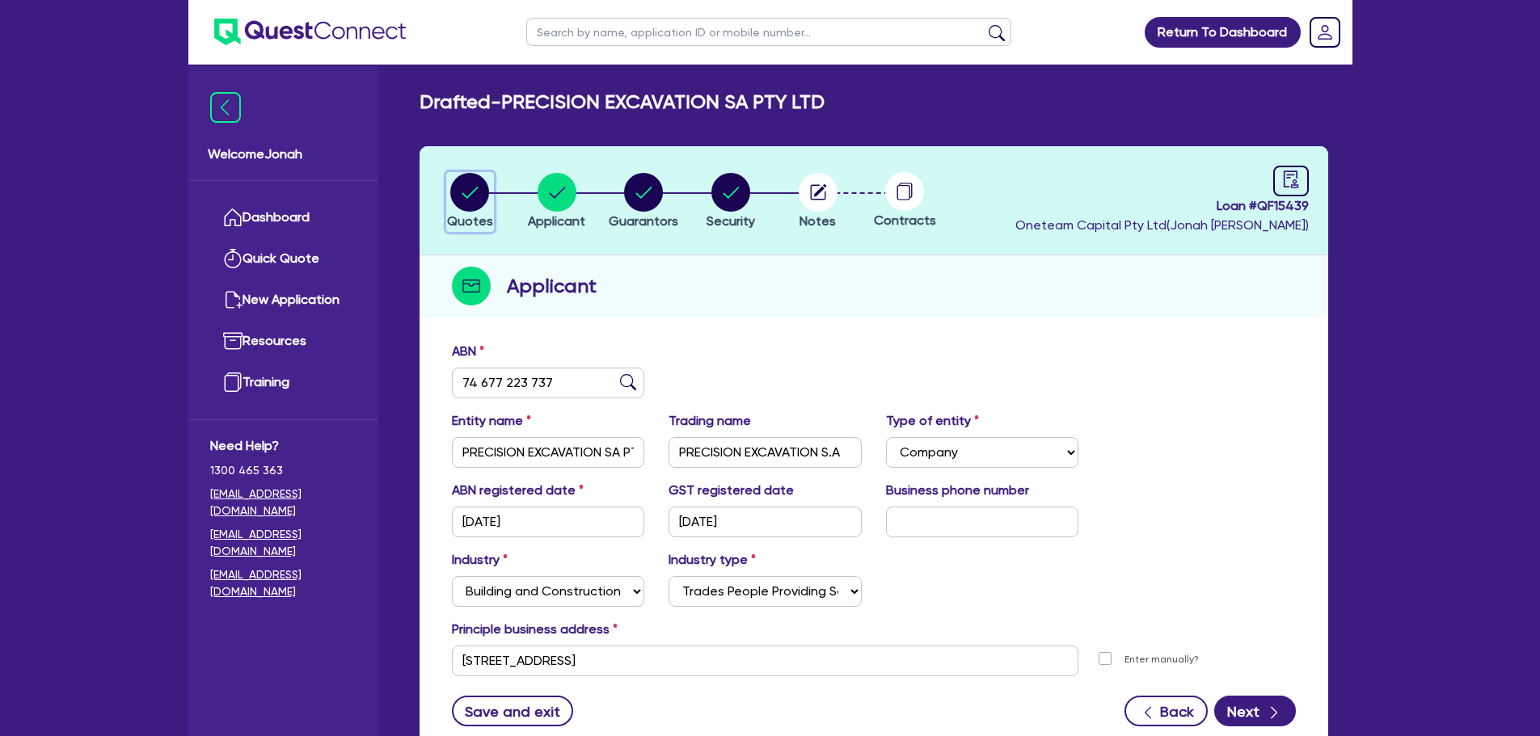
click at [472, 211] on button "Quotes" at bounding box center [470, 202] width 48 height 60
select select "Other"
select select "PRIMARY_ASSETS"
select select "HEAVY_TRUCKS"
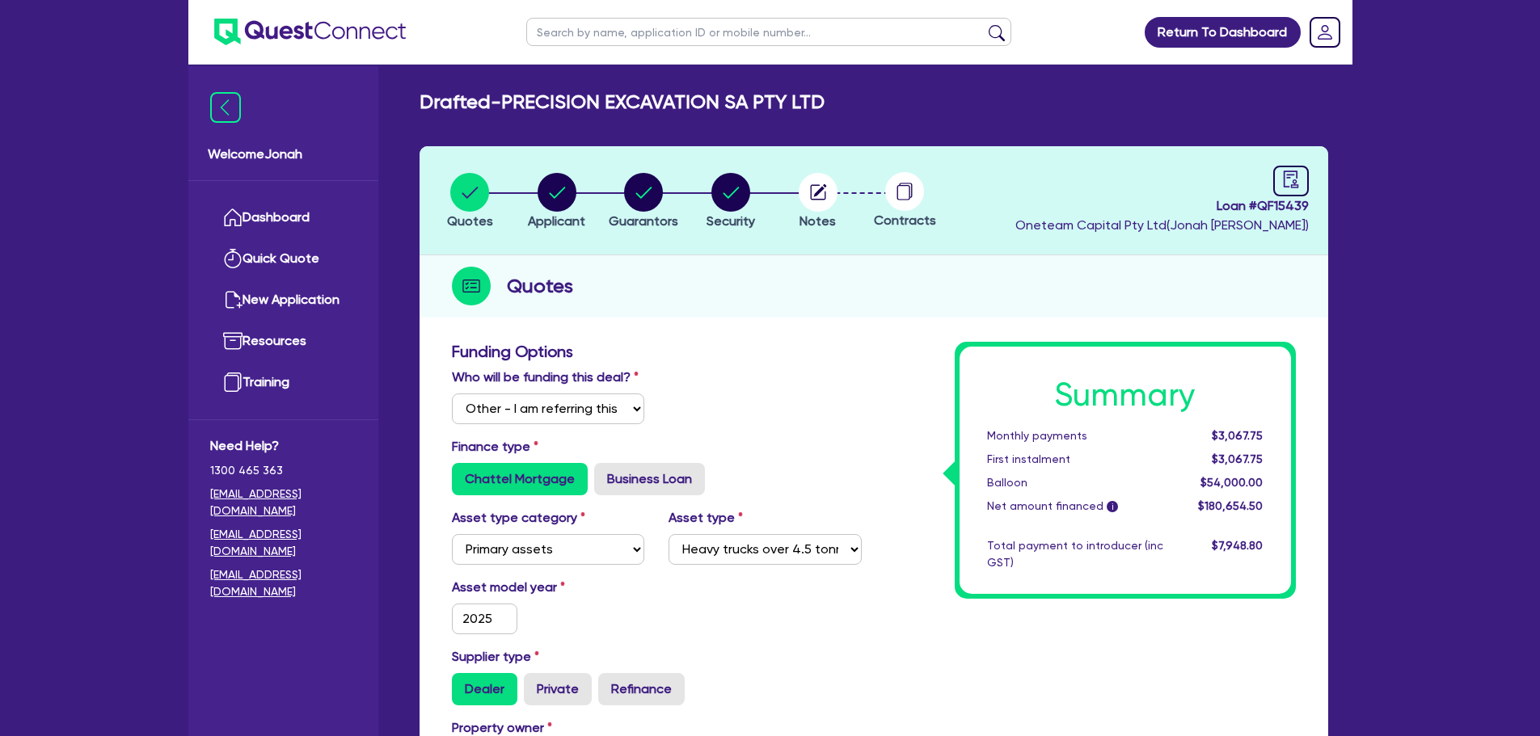
click at [1220, 433] on span "$3,067.75" at bounding box center [1237, 435] width 51 height 13
click at [1015, 428] on div "Monthly payments" at bounding box center [1075, 436] width 200 height 17
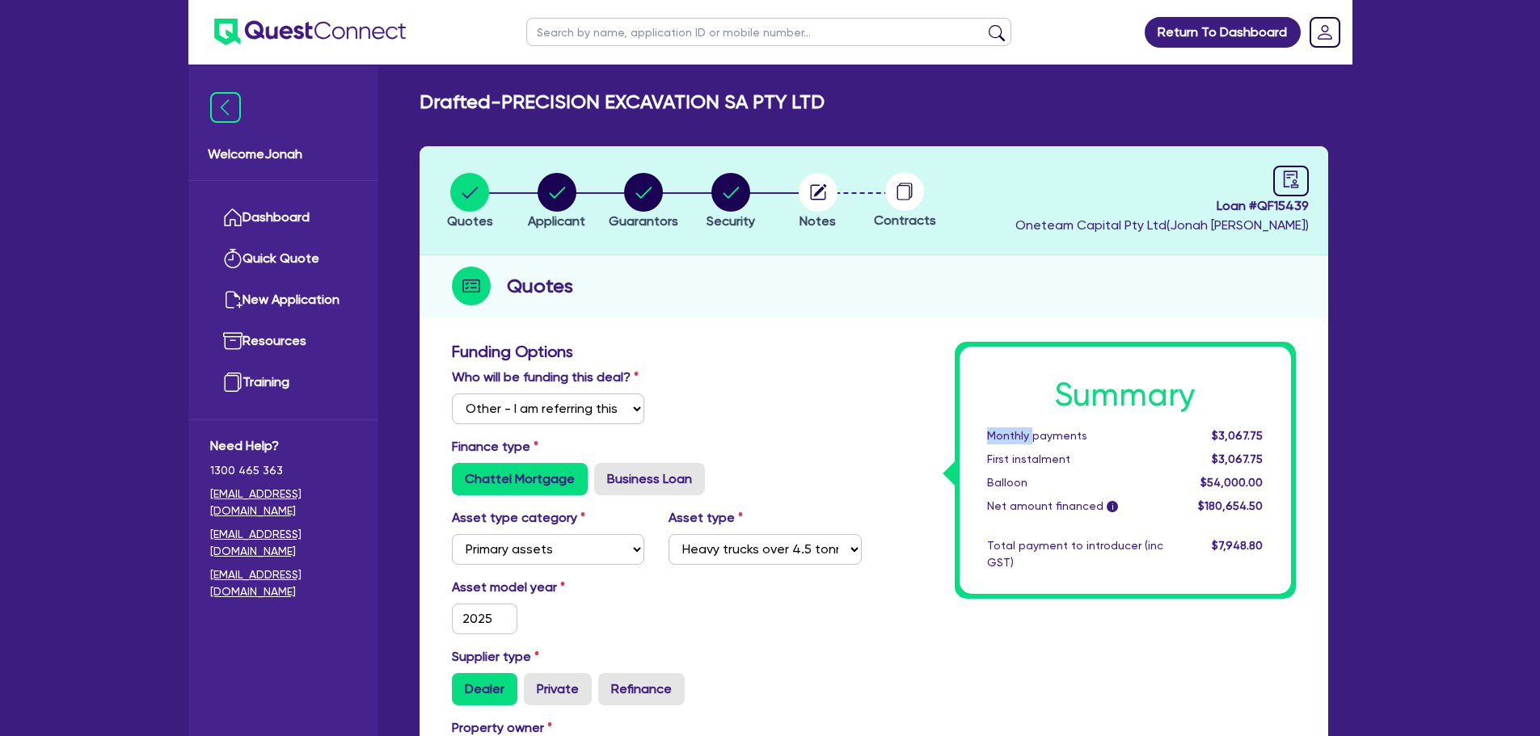
click at [1015, 428] on div "Monthly payments" at bounding box center [1075, 436] width 200 height 17
click at [1033, 428] on div "Monthly payments" at bounding box center [1075, 436] width 200 height 17
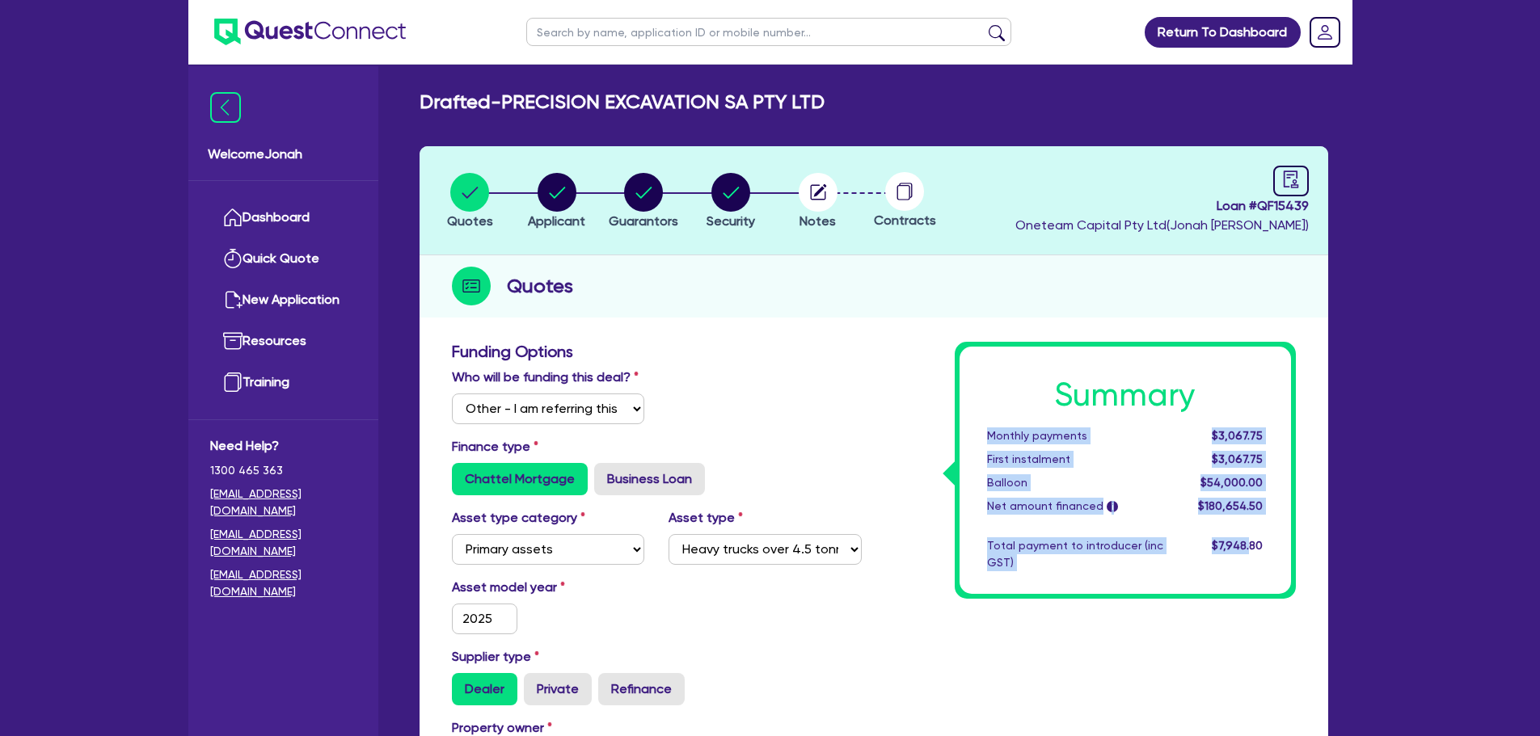
drag, startPoint x: 990, startPoint y: 436, endPoint x: 1252, endPoint y: 555, distance: 288.7
click at [1252, 555] on div "Summary Monthly payments $3,067.75 First instalment $3,067.75 Balloon $54,000.0…" at bounding box center [1125, 470] width 331 height 247
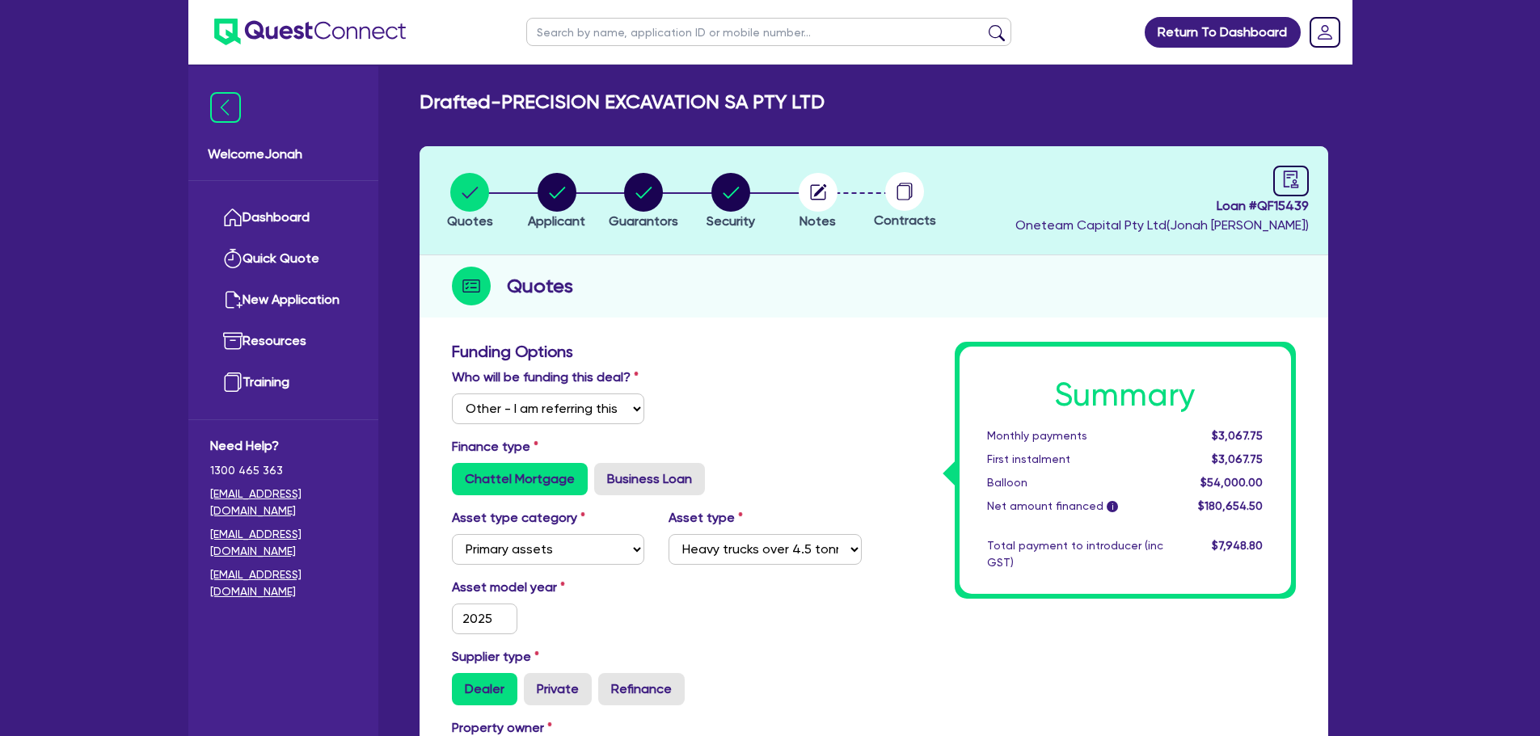
click at [1263, 550] on span "$7,948.80" at bounding box center [1237, 545] width 51 height 13
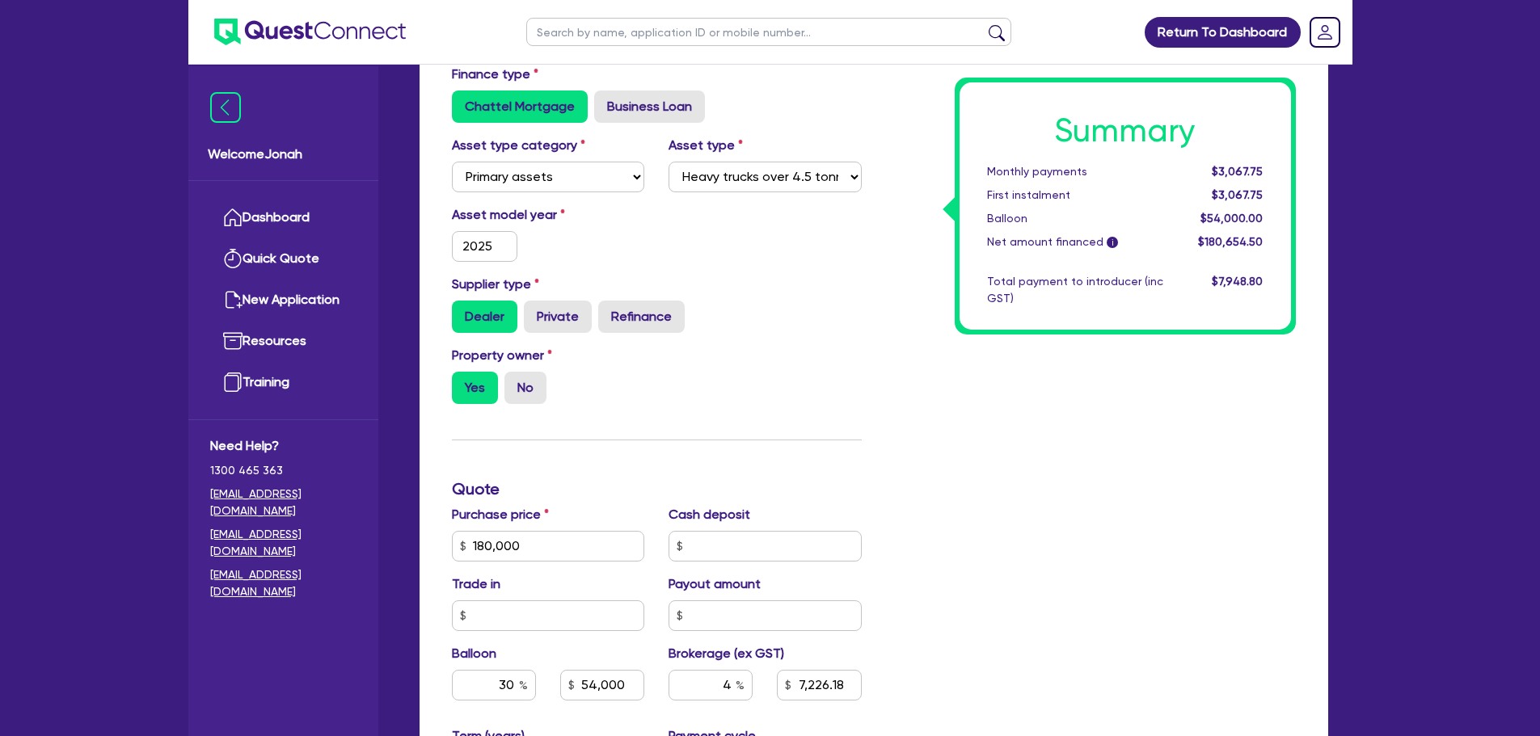
scroll to position [485, 0]
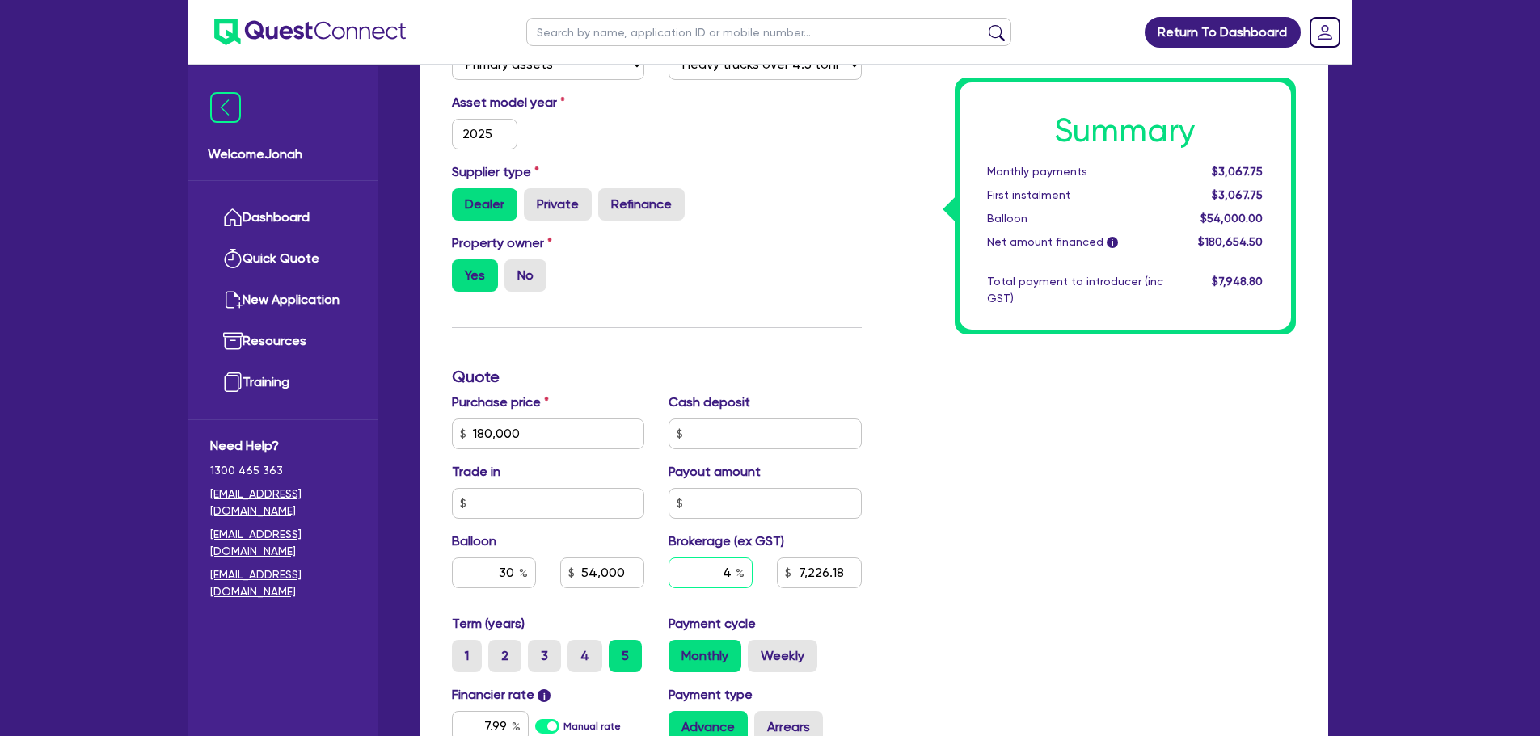
drag, startPoint x: 720, startPoint y: 568, endPoint x: 746, endPoint y: 568, distance: 25.9
click at [746, 568] on input "4" at bounding box center [711, 573] width 84 height 31
type input "180,000"
type input "54,000"
type input "3"
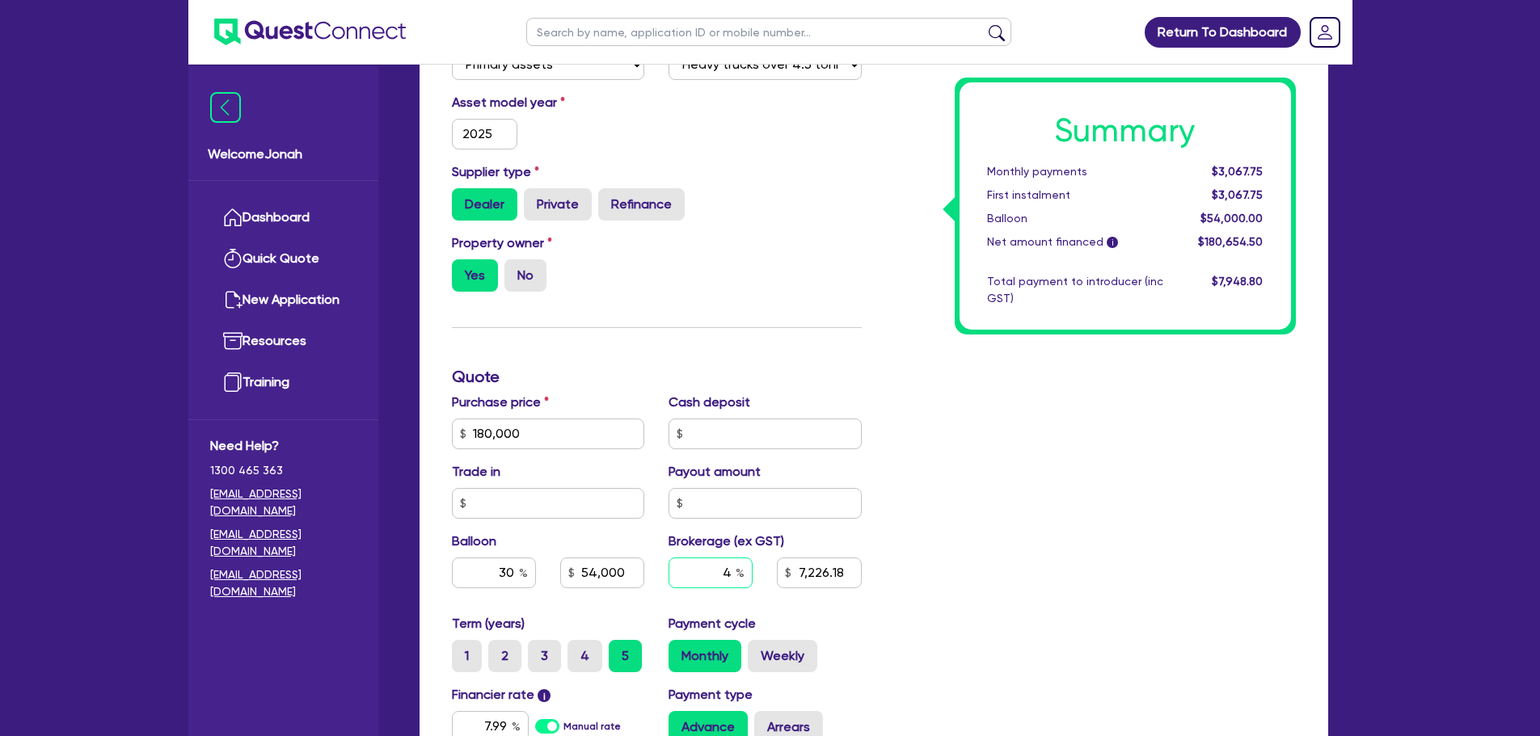
type input "7,226.18"
type input "3"
type input "180,000"
type input "54,000"
type input "7,226.18"
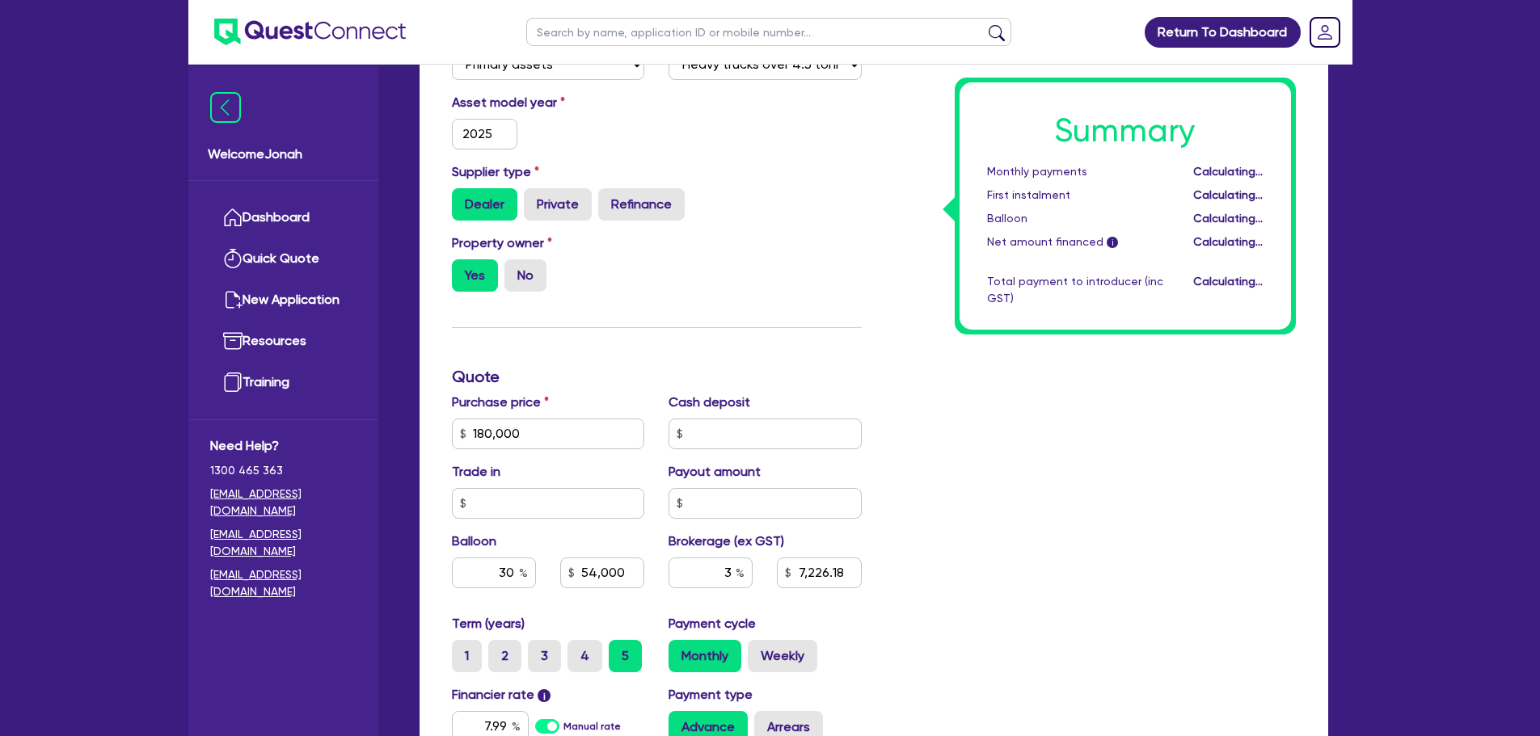
type input "180,000"
type input "54,000"
type input "5,419.64"
click at [979, 559] on div "Summary Monthly payments Calculating... First instalment Calculating... Balloon…" at bounding box center [1091, 377] width 434 height 1040
drag, startPoint x: 715, startPoint y: 564, endPoint x: 733, endPoint y: 568, distance: 19.0
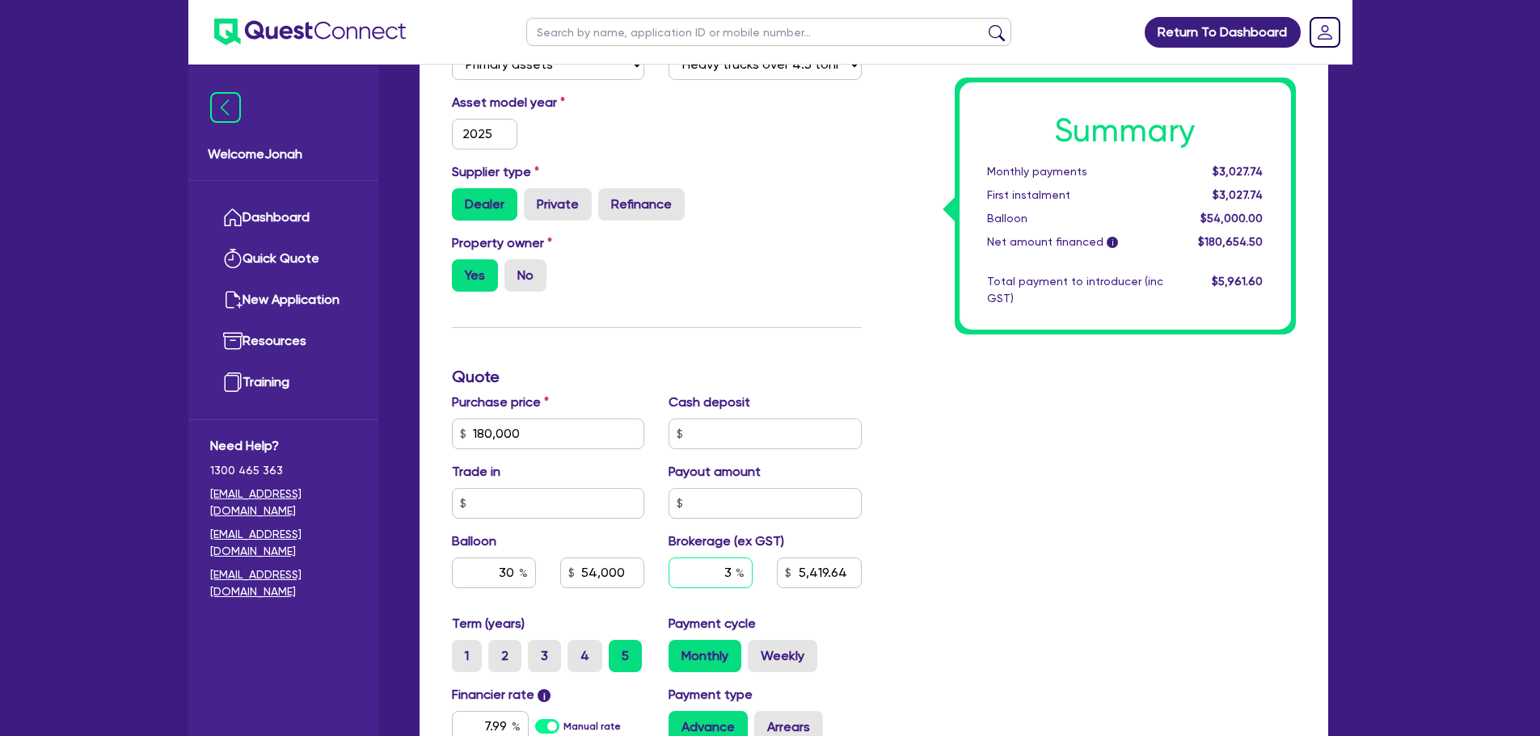
click at [733, 568] on input "3" at bounding box center [711, 573] width 84 height 31
type input "180,000"
type input "54,000"
type input "2"
type input "5,419.64"
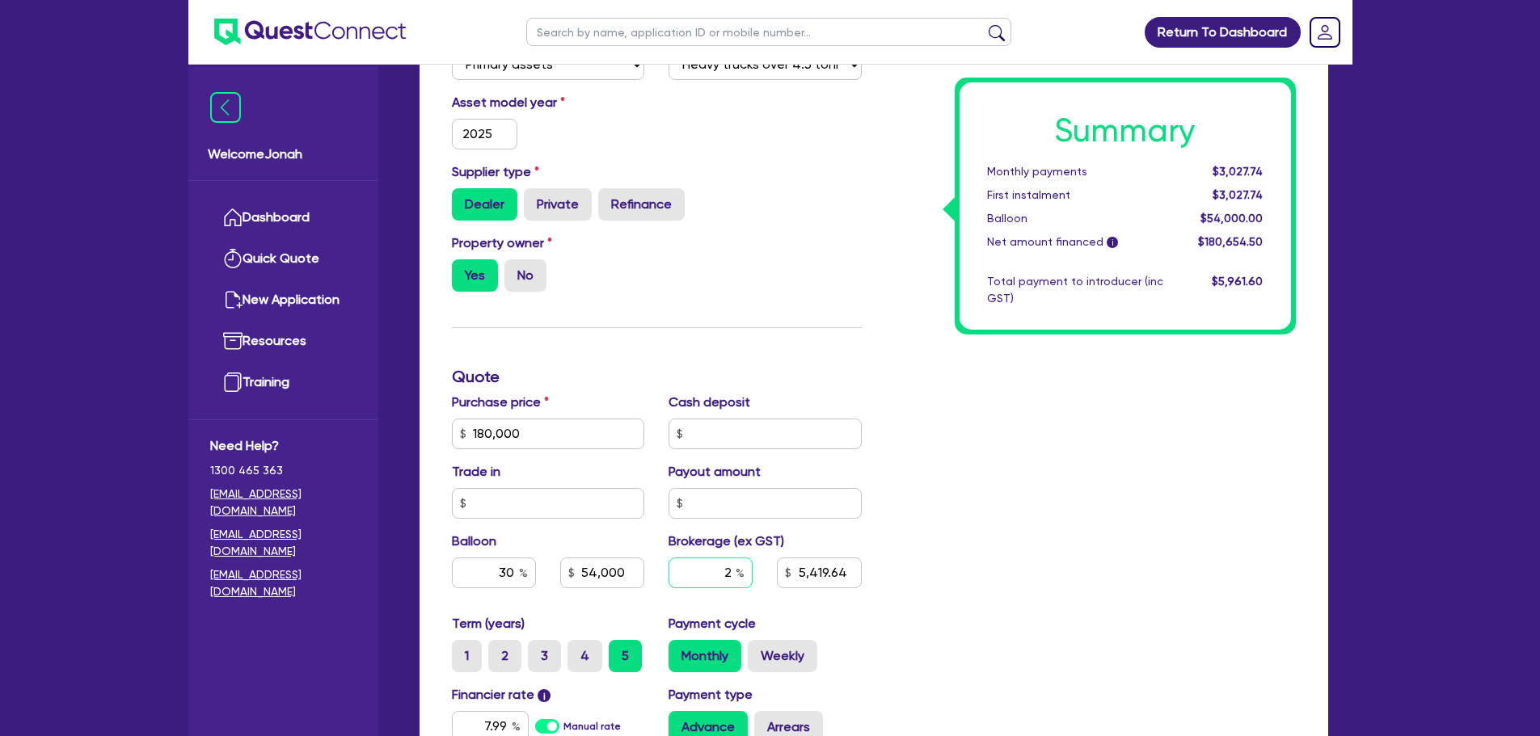
type input "2"
type input "180,000"
type input "54,000"
type input "5,419.64"
type input "180,000"
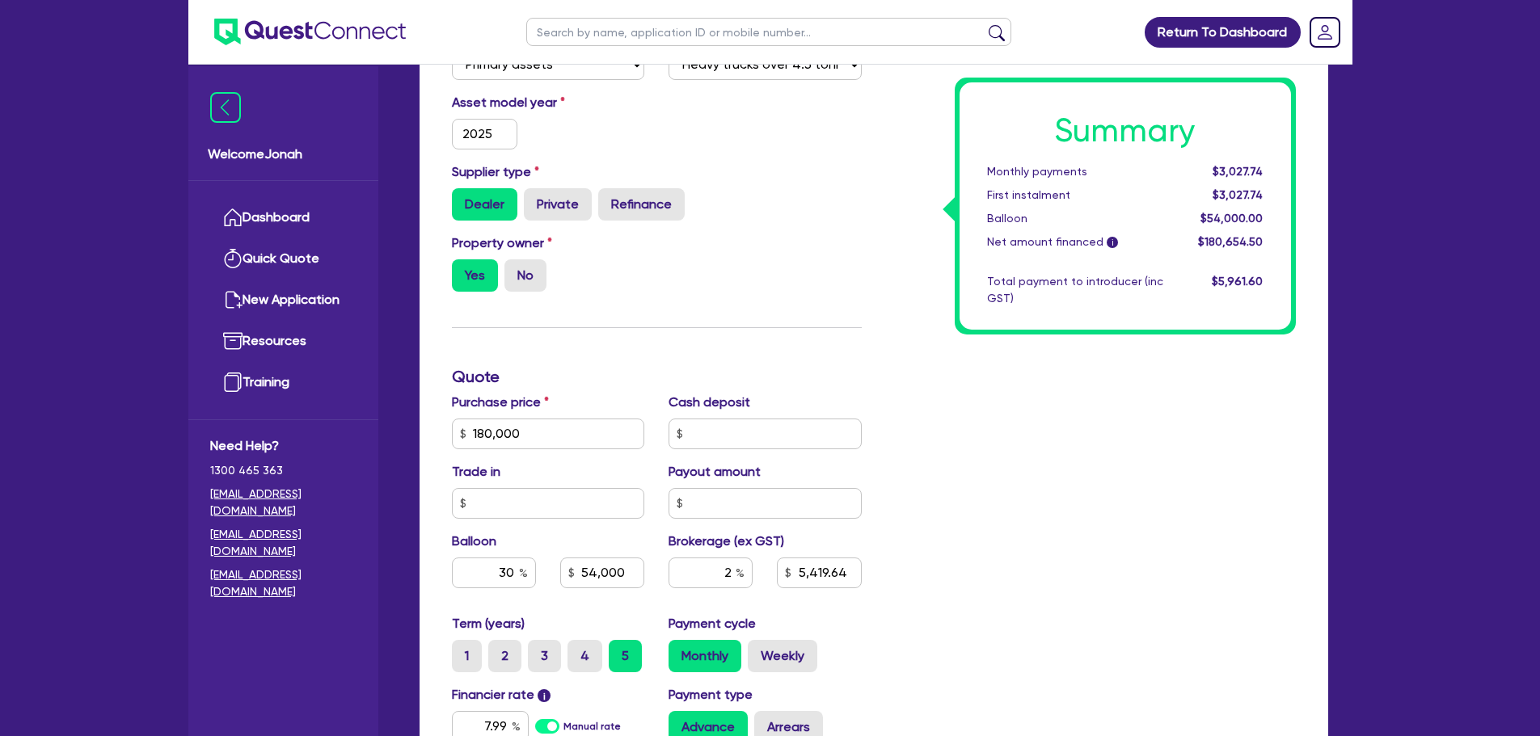
type input "54,000"
type input "3,613.09"
click at [1206, 599] on div "Summary Monthly payments $3,027.74 First instalment $3,027.74 Balloon $54,000.0…" at bounding box center [1091, 377] width 434 height 1040
click at [734, 572] on input "2" at bounding box center [711, 573] width 84 height 31
type input "180,000"
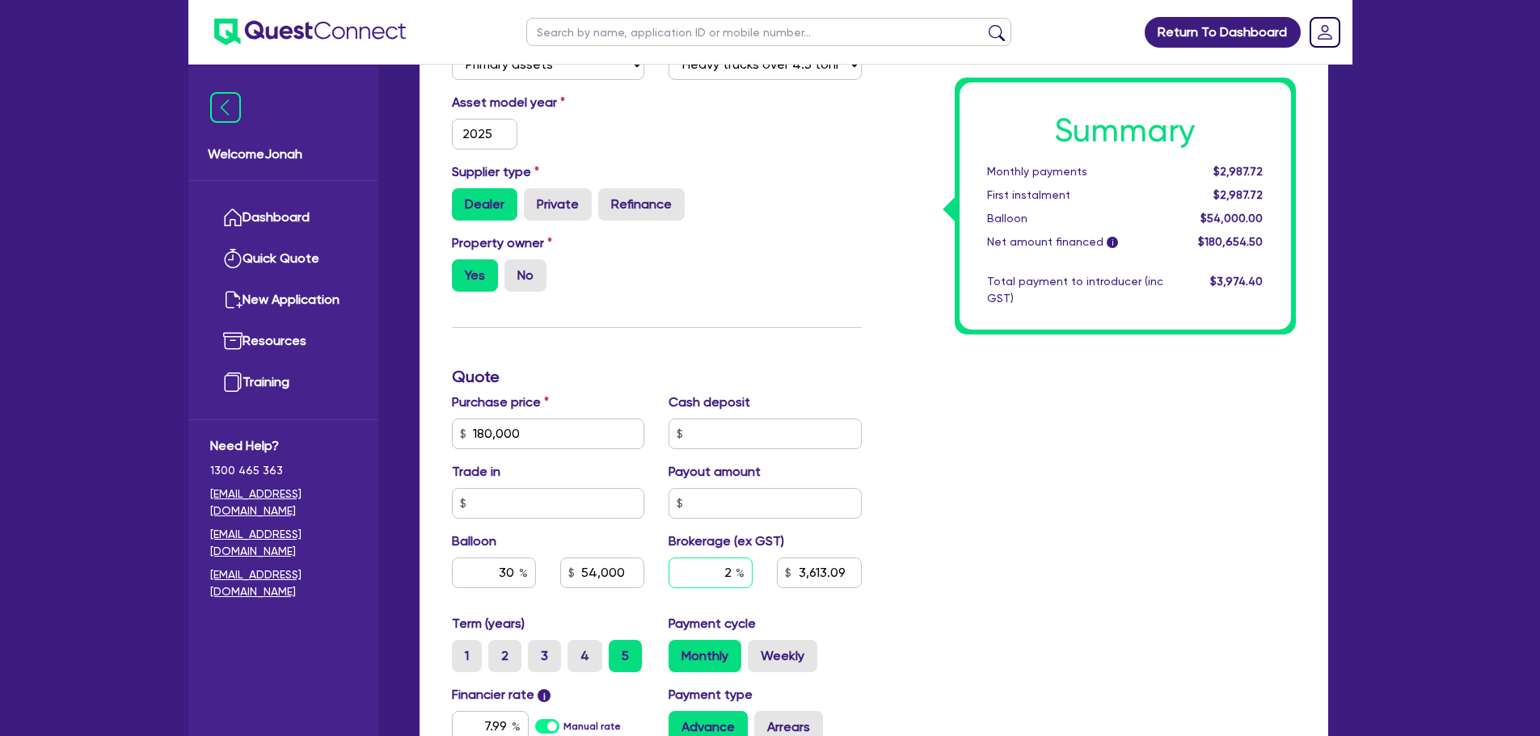
type input "54,000"
type input "2."
type input "3,613.09"
type input "180,000"
type input "54,000"
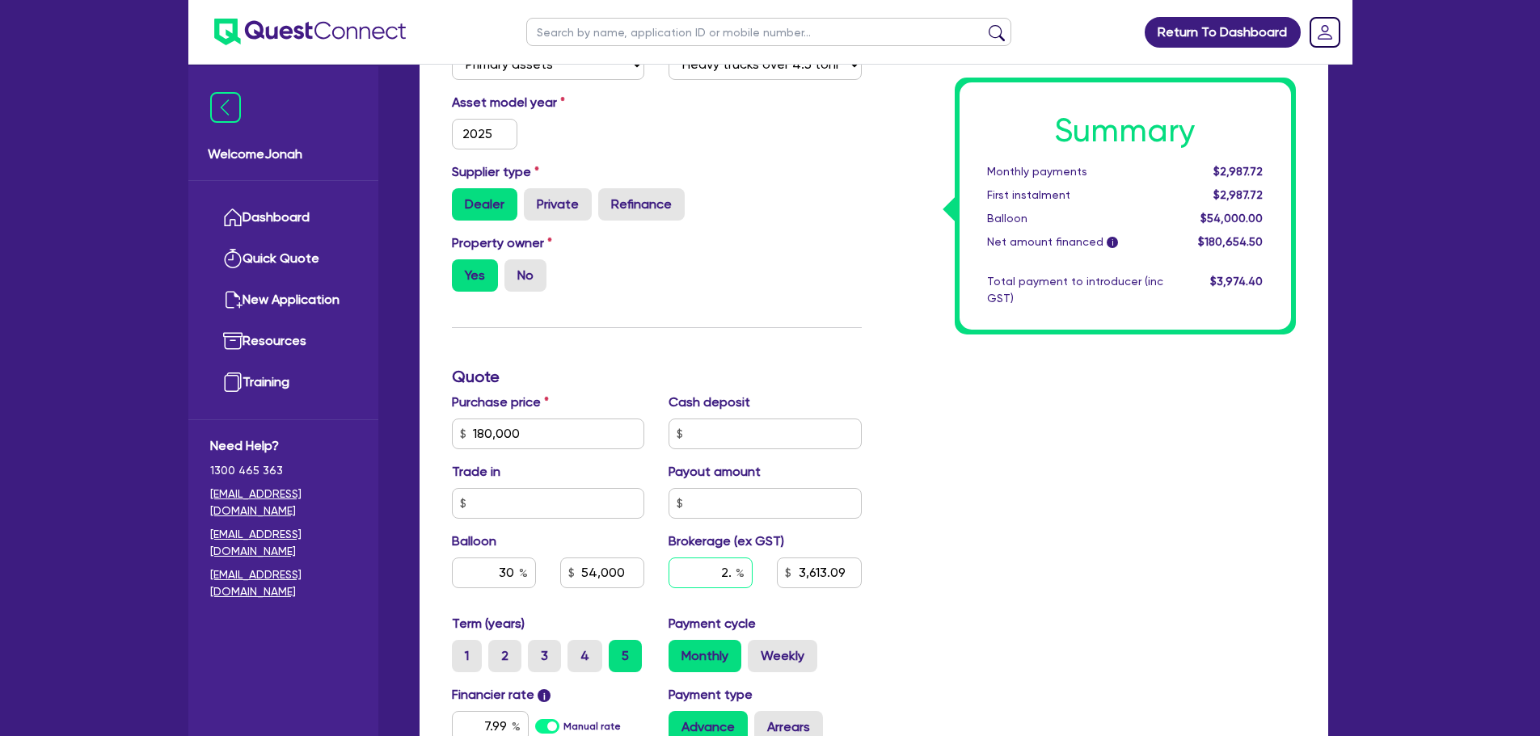
type input "2.5"
type input "3,613.09"
type input "2.5"
type input "180,000"
type input "54,000"
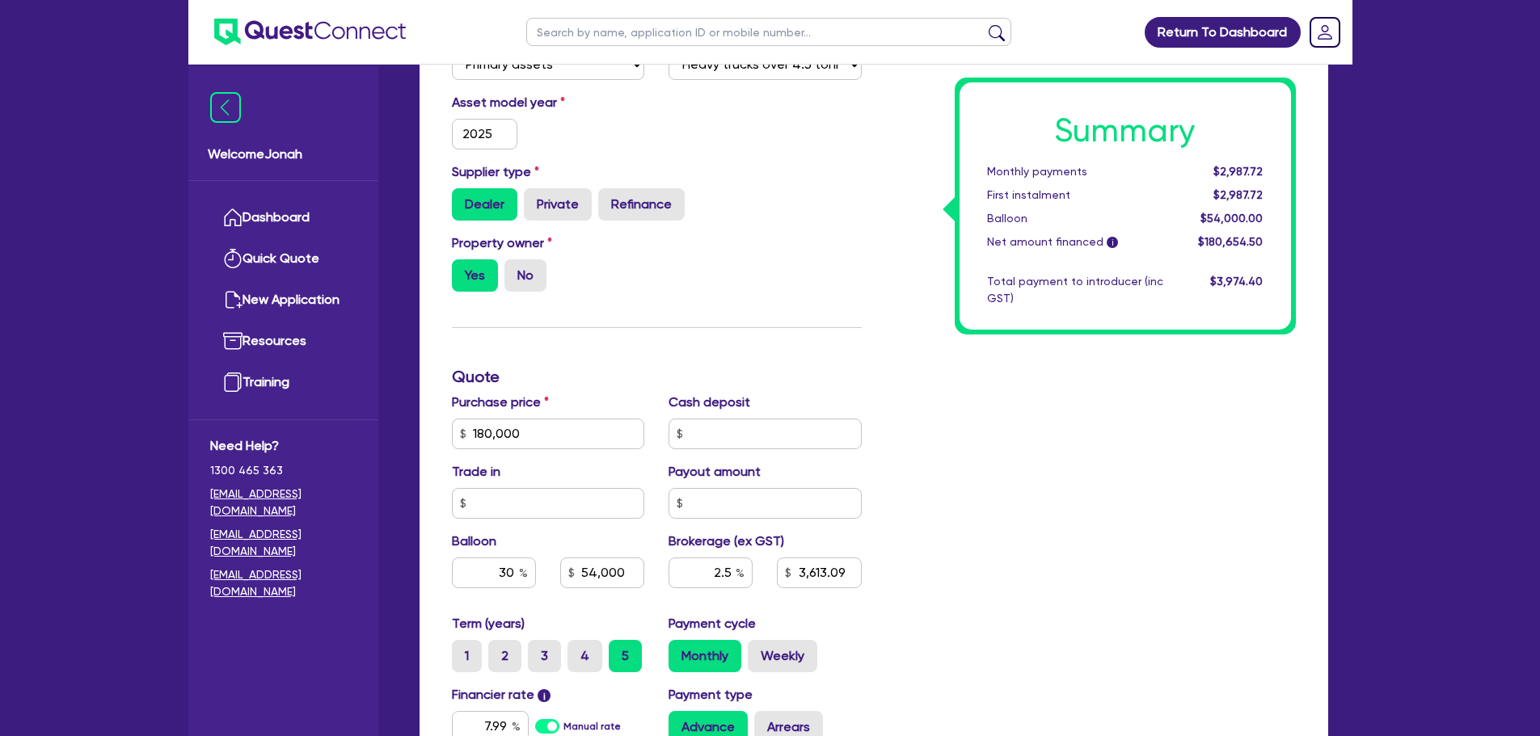
type input "3,613.09"
type input "180,000"
type input "54,000"
type input "4,516.36"
click at [1016, 614] on div "Summary Monthly payments $2,987.72 First instalment $2,987.72 Balloon $54,000.0…" at bounding box center [1091, 377] width 434 height 1040
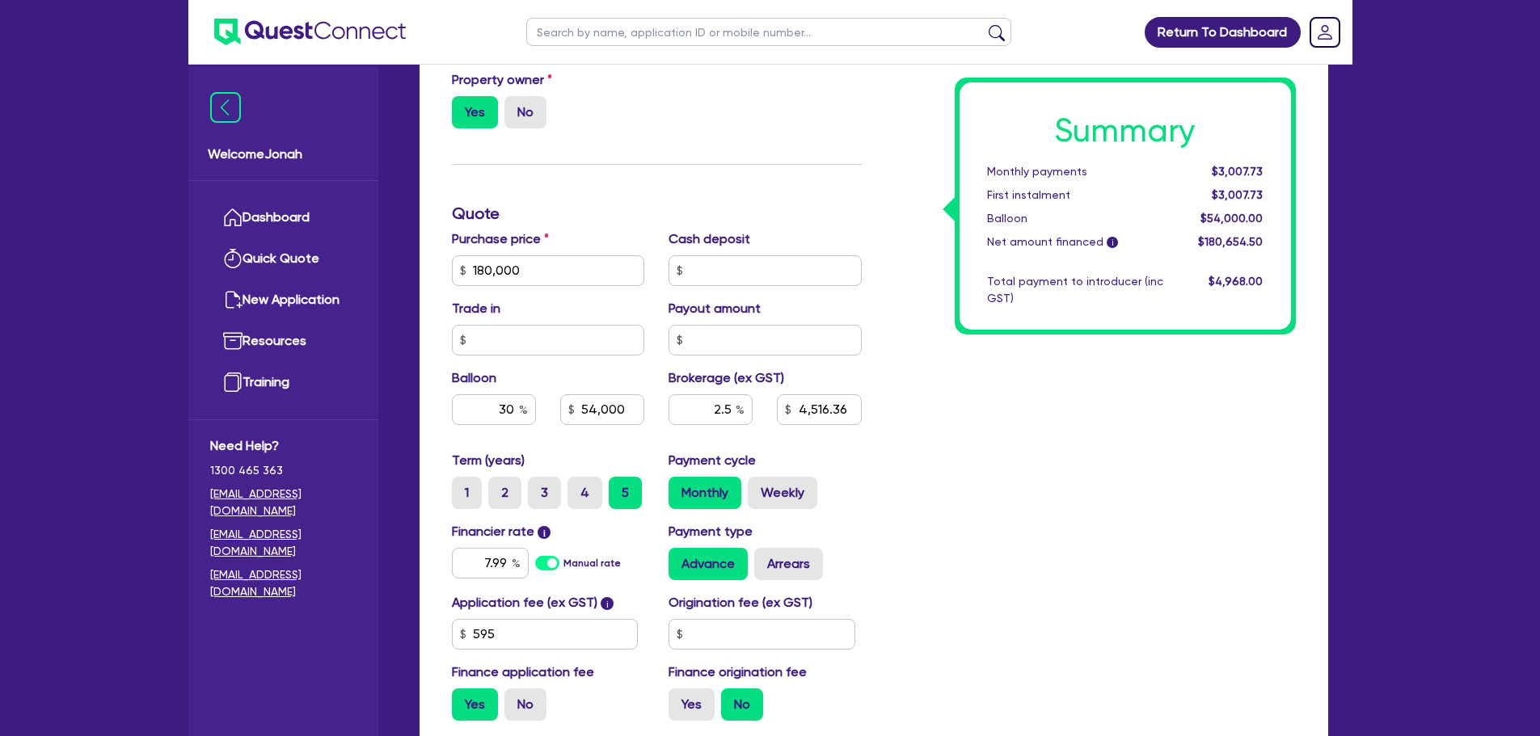
scroll to position [566, 0]
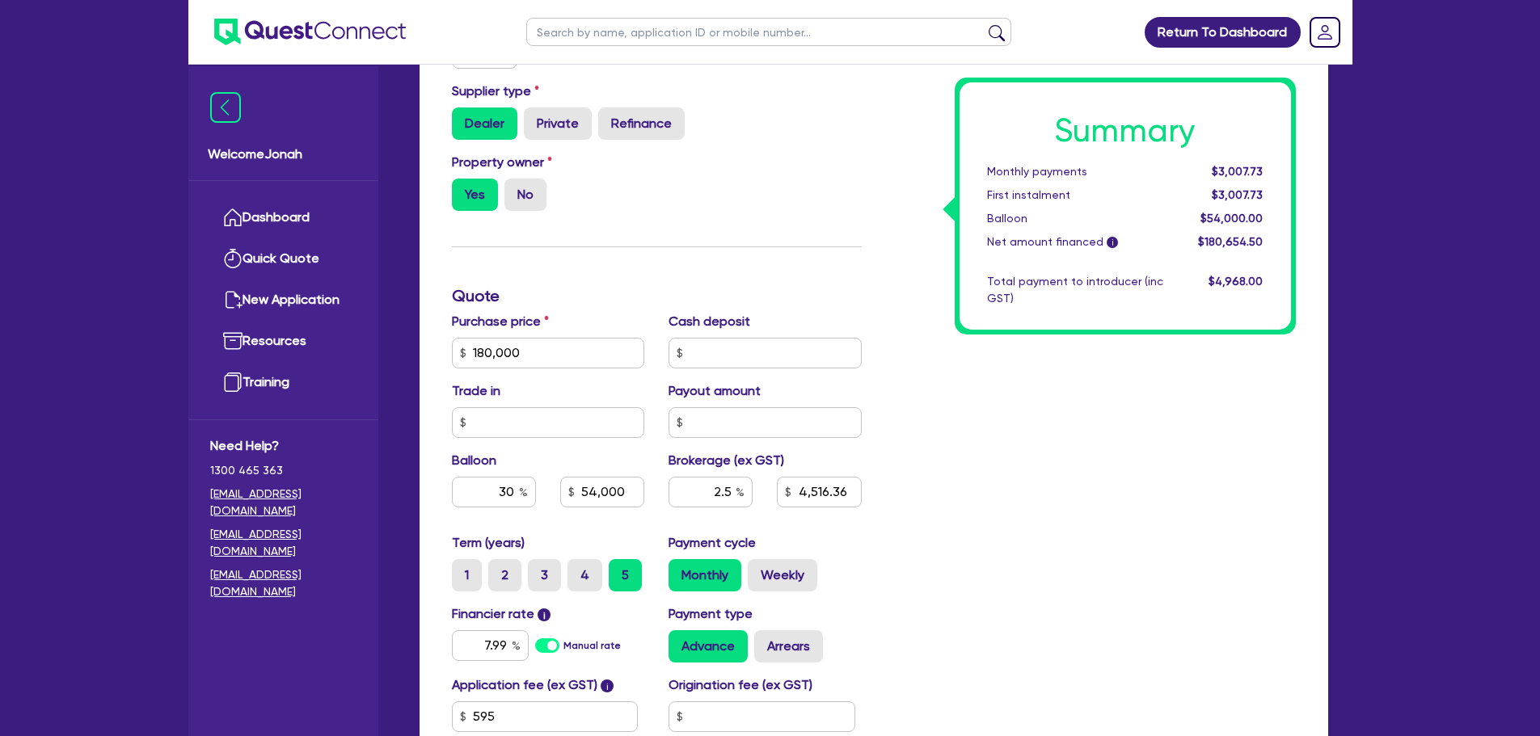
click at [682, 314] on label "Cash deposit" at bounding box center [710, 321] width 82 height 19
click at [677, 288] on h3 "Quote" at bounding box center [657, 295] width 410 height 19
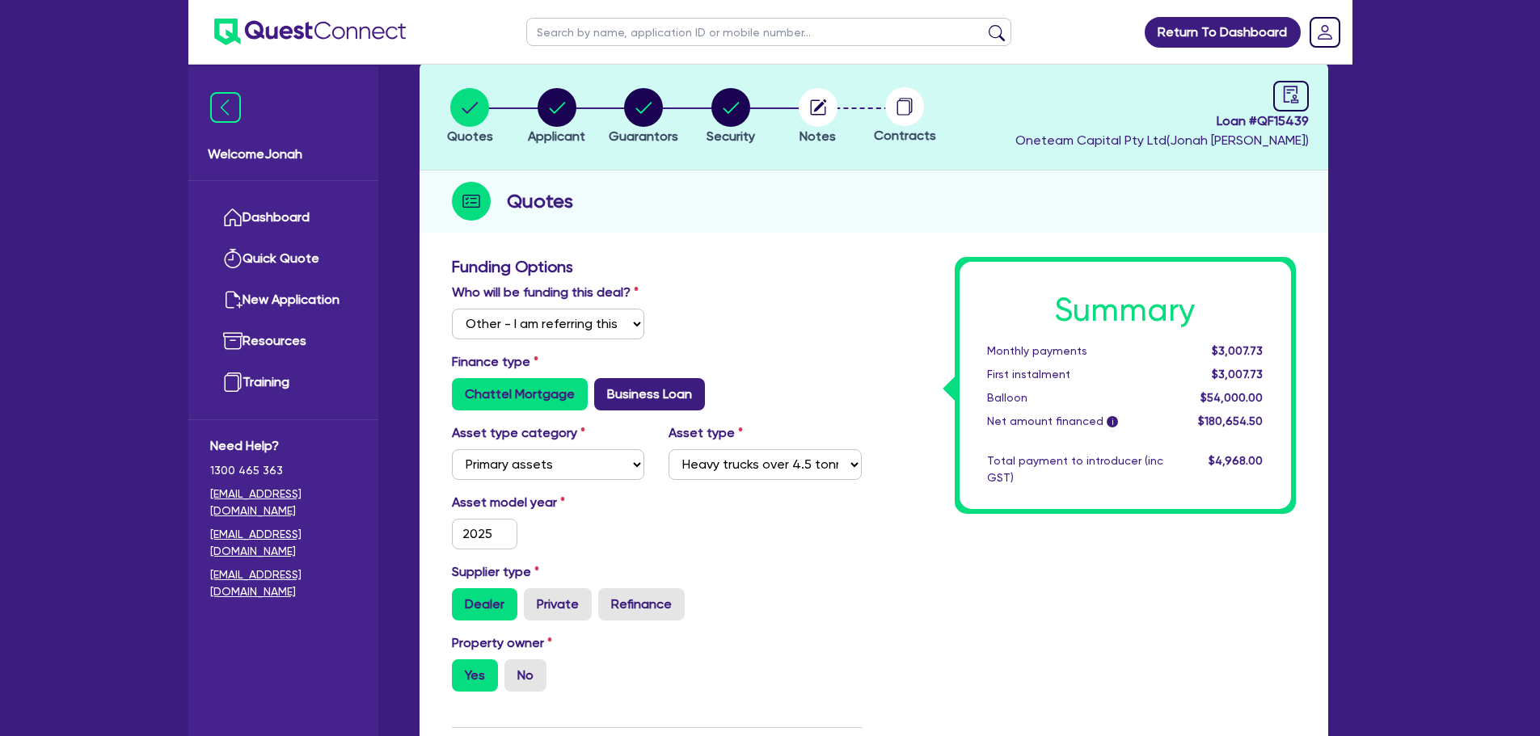
scroll to position [0, 0]
